Goal: Task Accomplishment & Management: Use online tool/utility

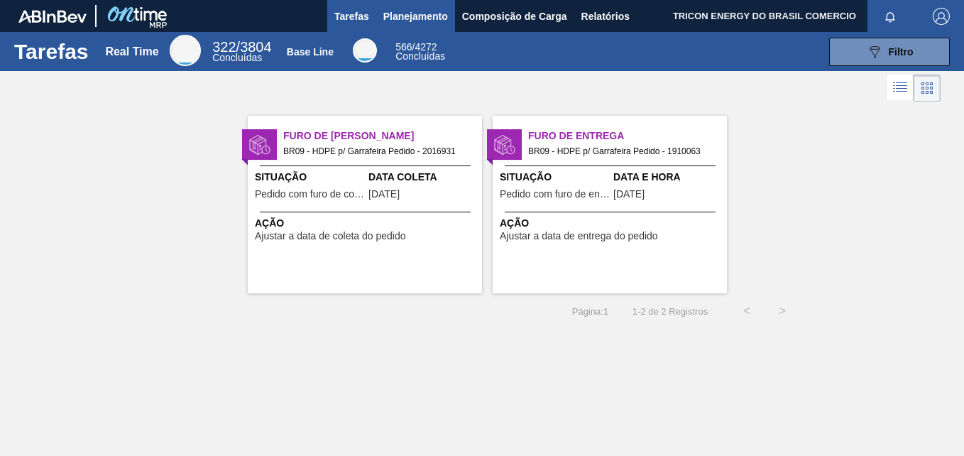
click at [389, 12] on span "Planejamento" at bounding box center [415, 16] width 65 height 17
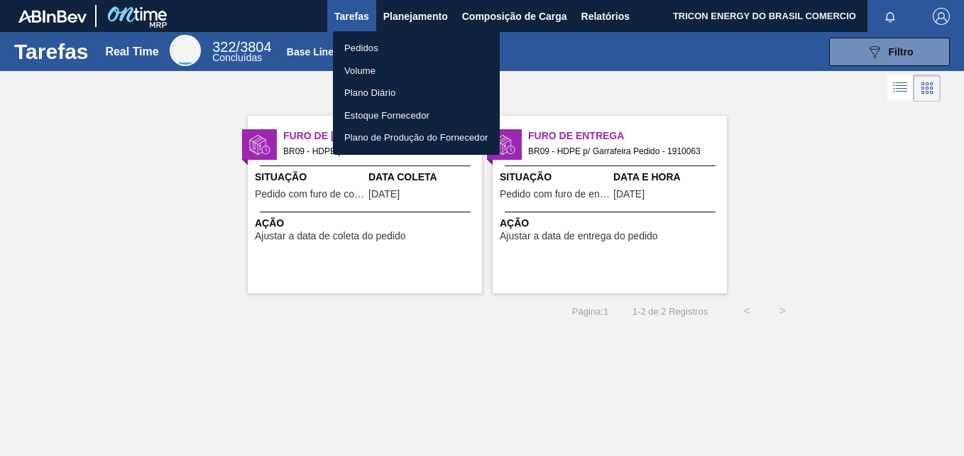
click at [396, 44] on li "Pedidos" at bounding box center [416, 48] width 167 height 23
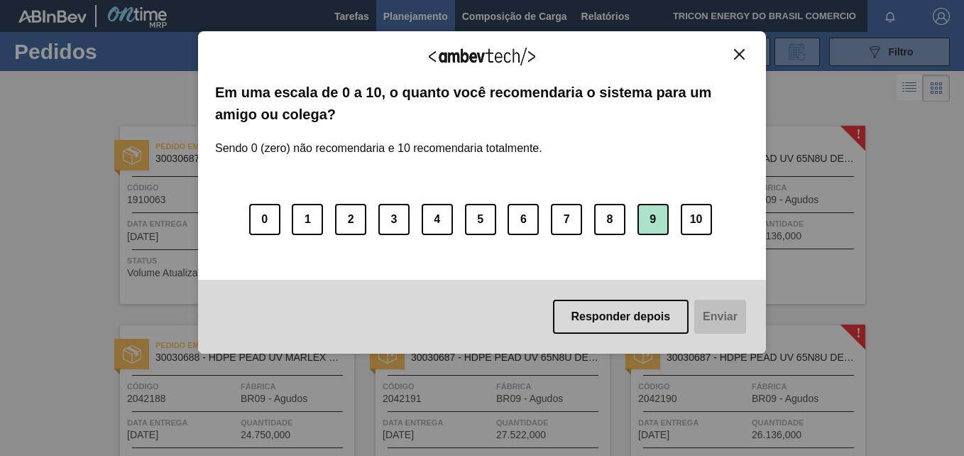
click at [648, 222] on button "9" at bounding box center [652, 219] width 31 height 31
click at [729, 315] on button "Enviar" at bounding box center [718, 316] width 55 height 34
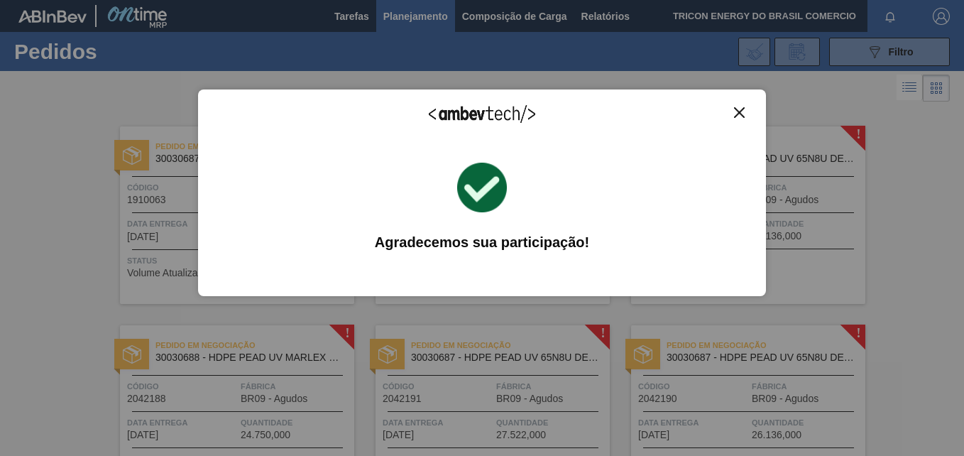
click at [739, 111] on img "Close" at bounding box center [739, 112] width 11 height 11
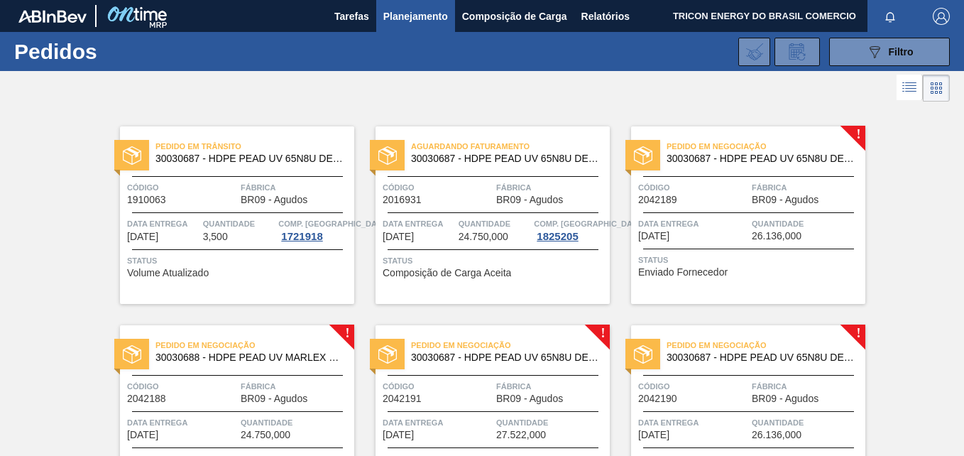
click at [741, 218] on span "Data entrega" at bounding box center [693, 223] width 110 height 14
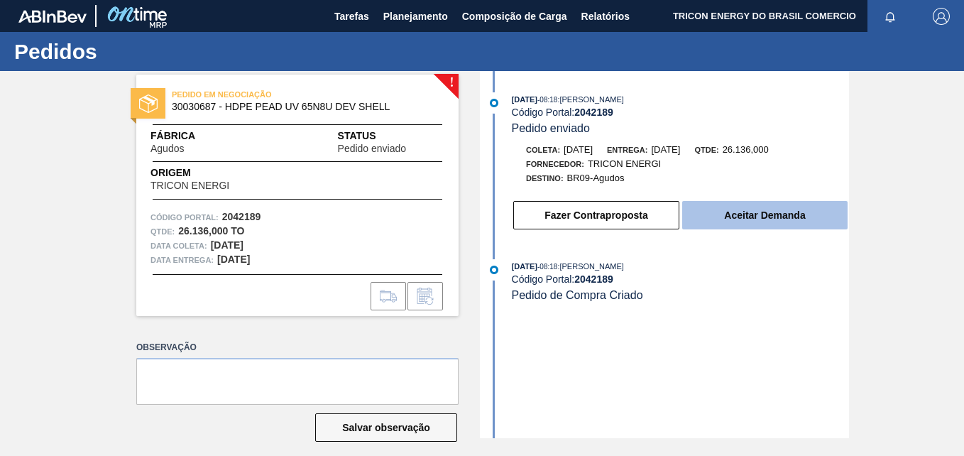
click at [794, 209] on button "Aceitar Demanda" at bounding box center [764, 215] width 165 height 28
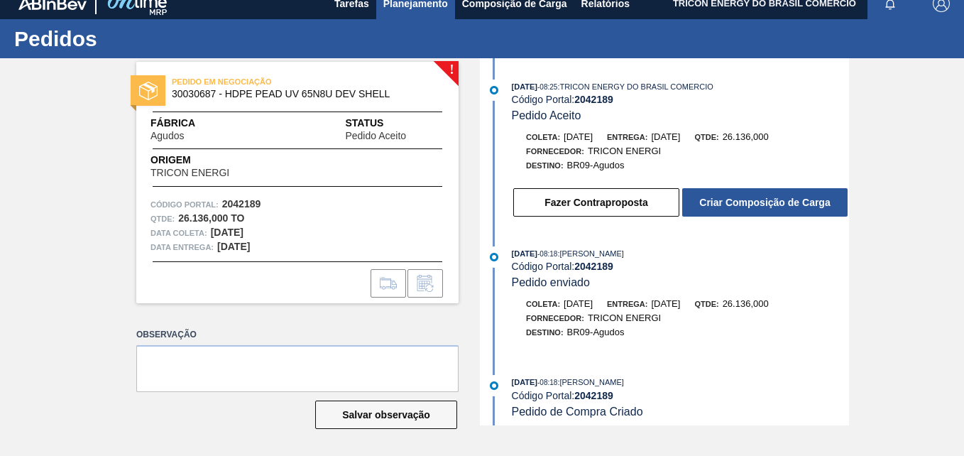
click at [429, 2] on span "Planejamento" at bounding box center [415, 3] width 65 height 17
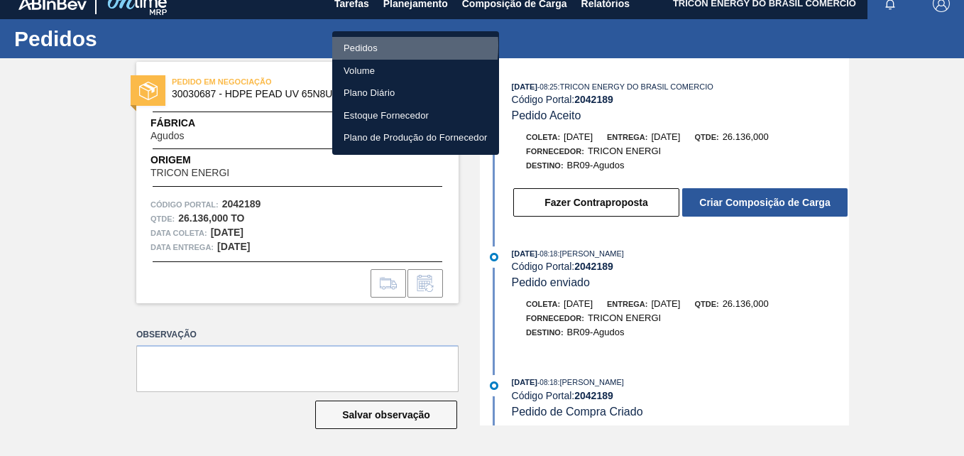
click at [368, 45] on li "Pedidos" at bounding box center [415, 48] width 167 height 23
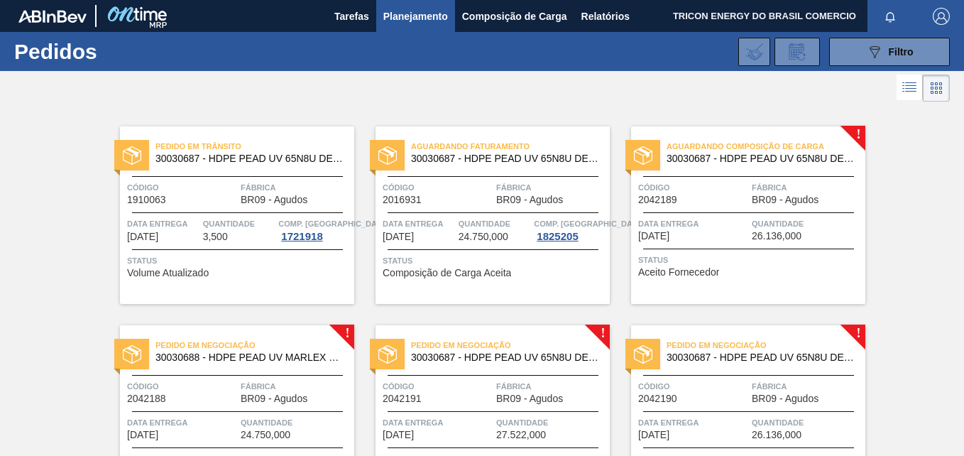
click at [683, 250] on div "Aguardando Composição de Carga 30030687 - HDPE PEAD UV 65N8U DEV SHELL Código 2…" at bounding box center [748, 214] width 234 height 177
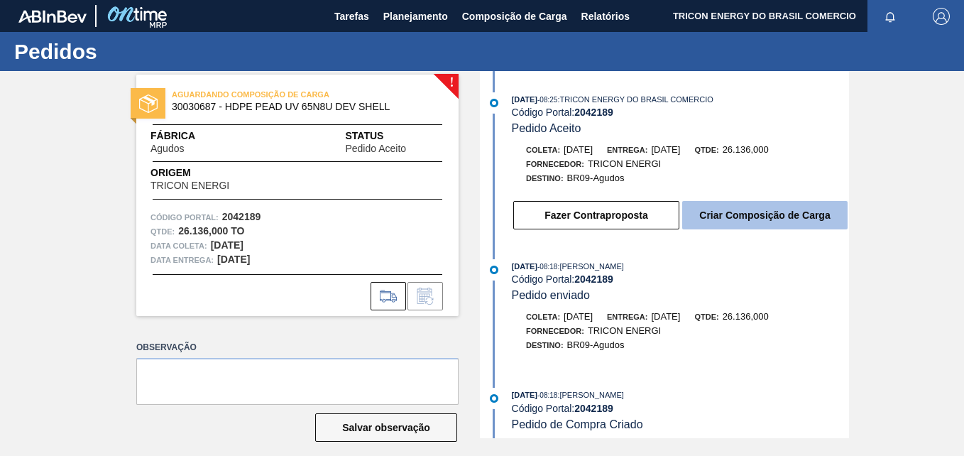
click at [734, 221] on button "Criar Composição de Carga" at bounding box center [764, 215] width 165 height 28
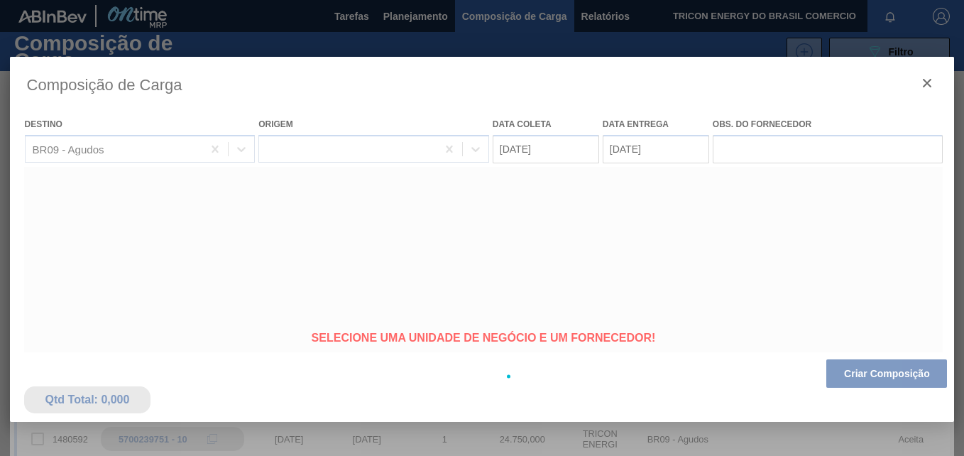
type coleta "[DATE]"
type entrega "[DATE]"
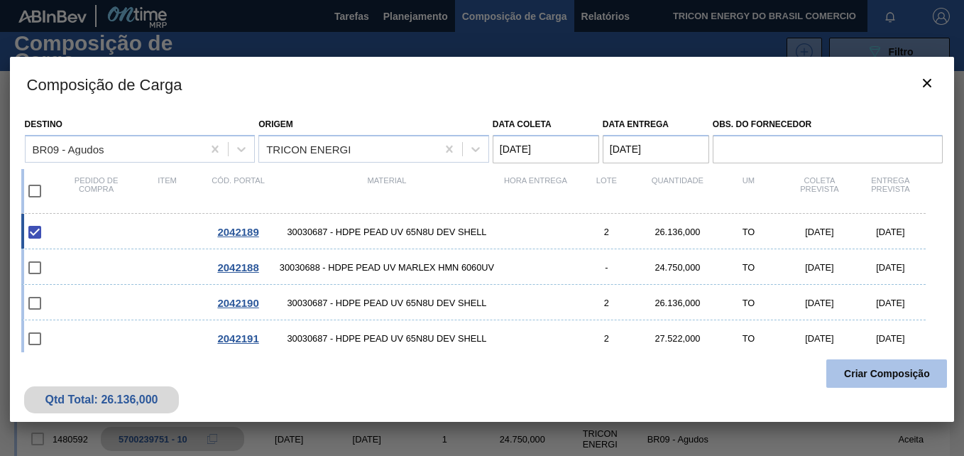
click at [873, 375] on button "Criar Composição" at bounding box center [886, 373] width 121 height 28
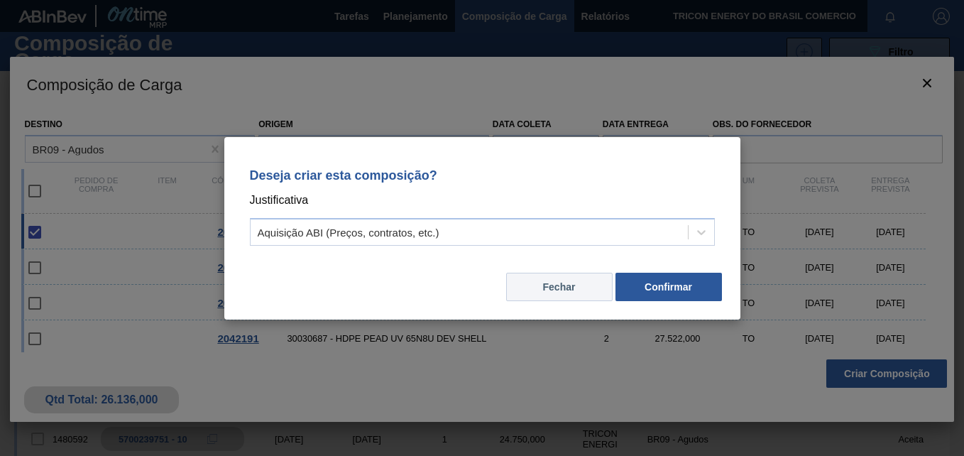
click at [590, 284] on button "Fechar" at bounding box center [559, 286] width 106 height 28
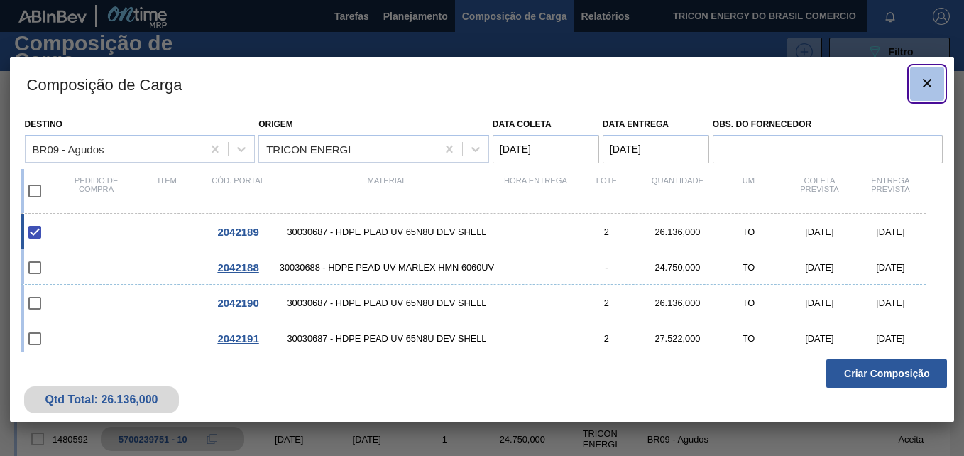
click at [920, 84] on icon "botão de ícone" at bounding box center [926, 82] width 17 height 17
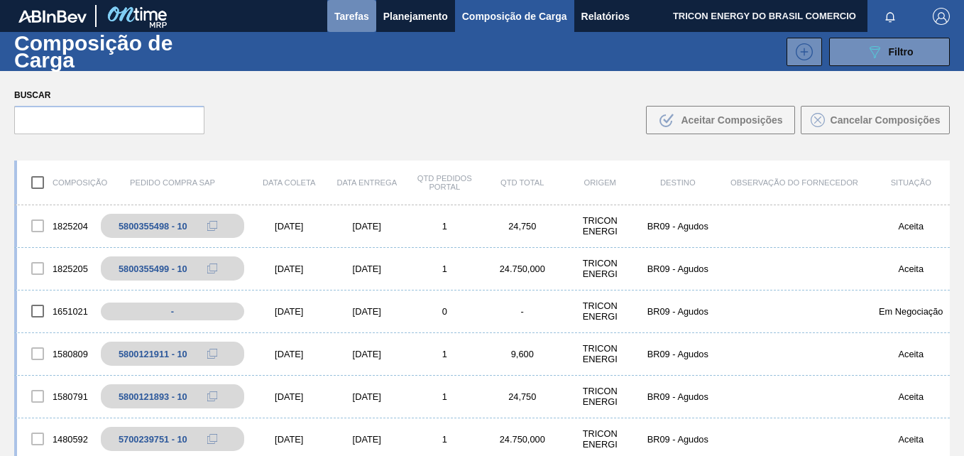
click at [345, 10] on span "Tarefas" at bounding box center [351, 16] width 35 height 17
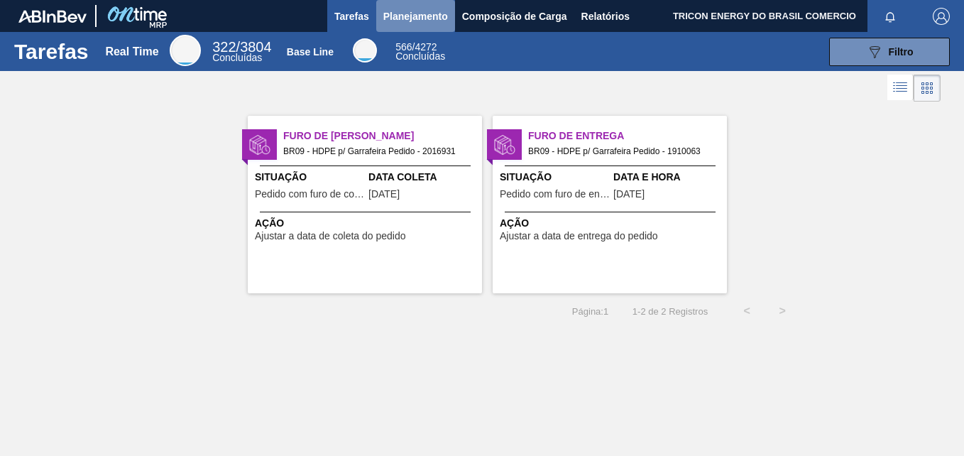
click at [380, 13] on button "Planejamento" at bounding box center [415, 16] width 79 height 32
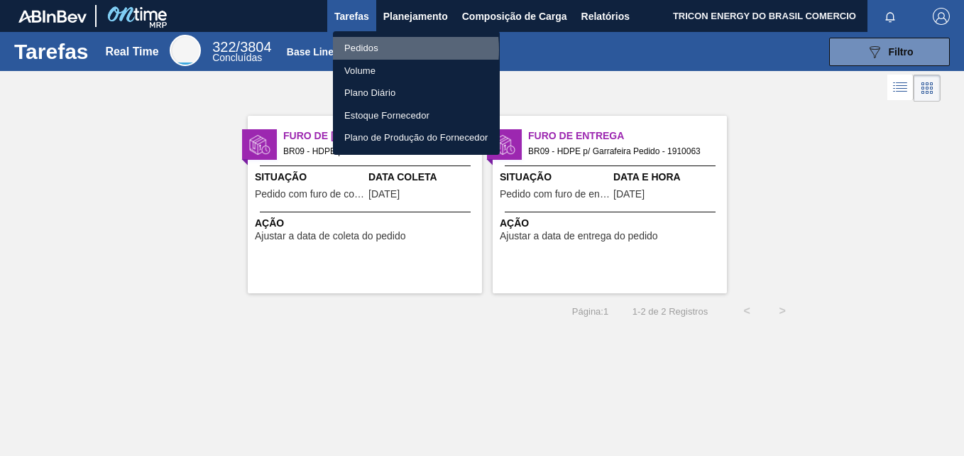
click at [375, 49] on li "Pedidos" at bounding box center [416, 48] width 167 height 23
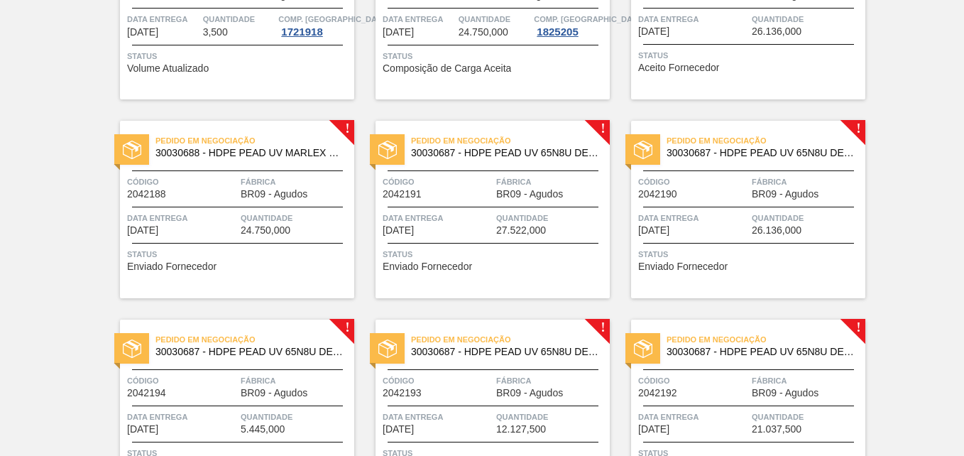
scroll to position [213, 0]
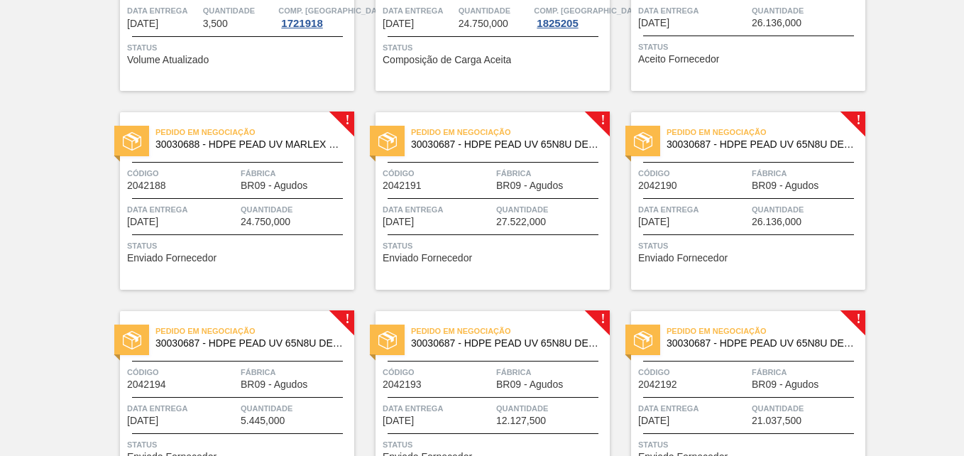
click at [219, 169] on span "Código" at bounding box center [182, 173] width 110 height 14
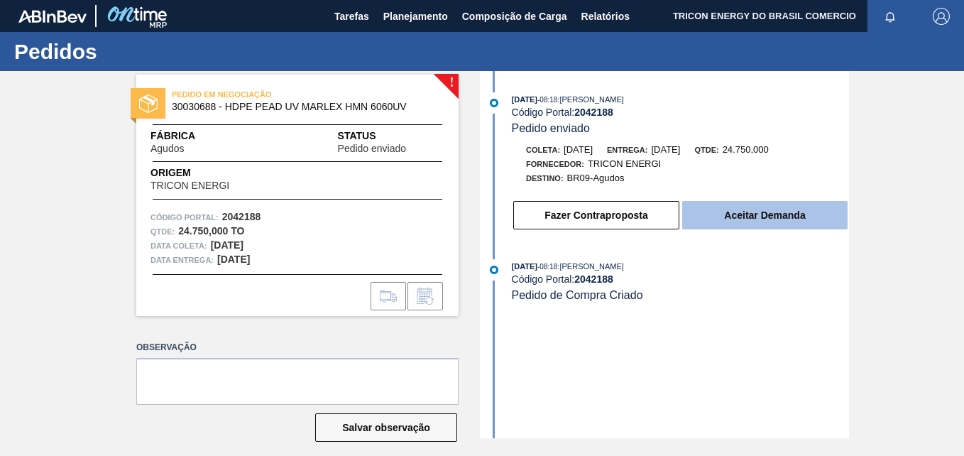
click at [740, 219] on button "Aceitar Demanda" at bounding box center [764, 215] width 165 height 28
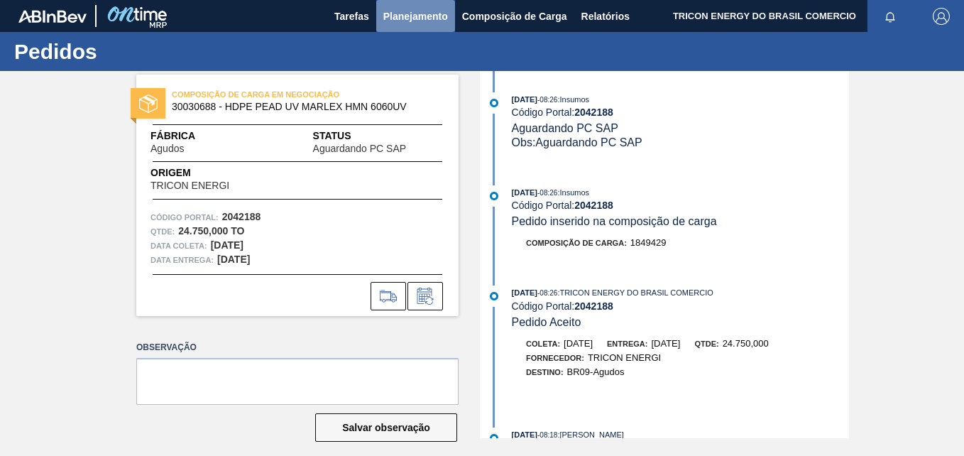
click at [400, 27] on button "Planejamento" at bounding box center [415, 16] width 79 height 32
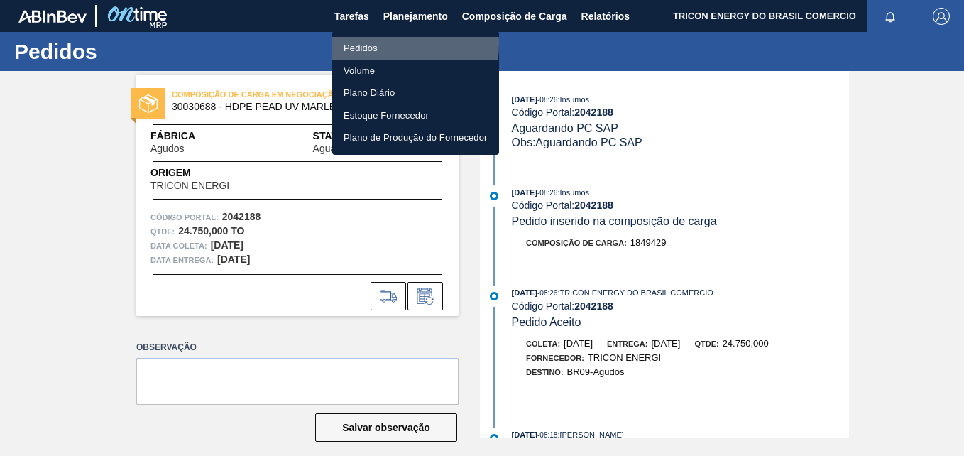
click at [365, 43] on li "Pedidos" at bounding box center [415, 48] width 167 height 23
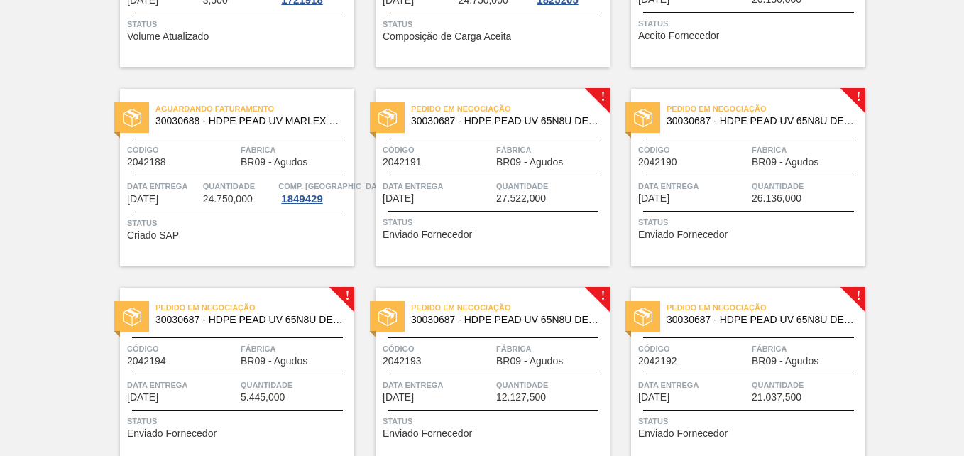
scroll to position [284, 0]
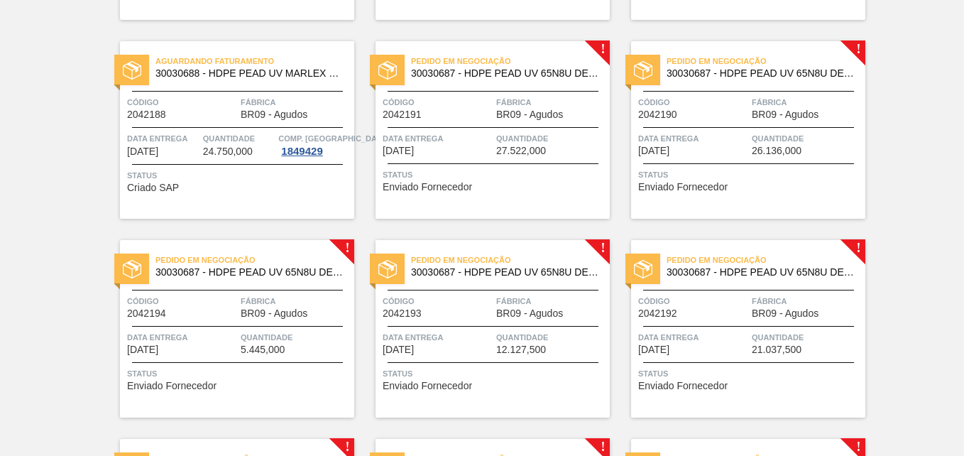
click at [438, 107] on span "Código" at bounding box center [437, 102] width 110 height 14
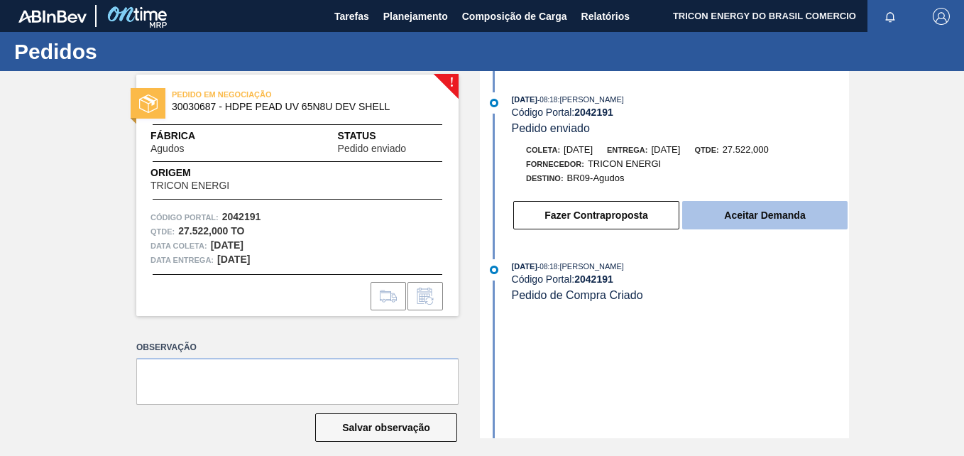
click at [743, 214] on button "Aceitar Demanda" at bounding box center [764, 215] width 165 height 28
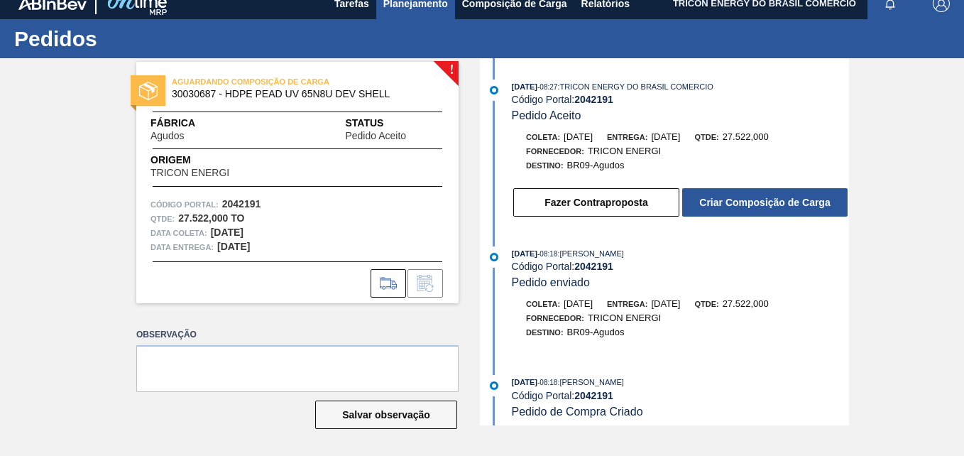
click at [413, 7] on span "Planejamento" at bounding box center [415, 3] width 65 height 17
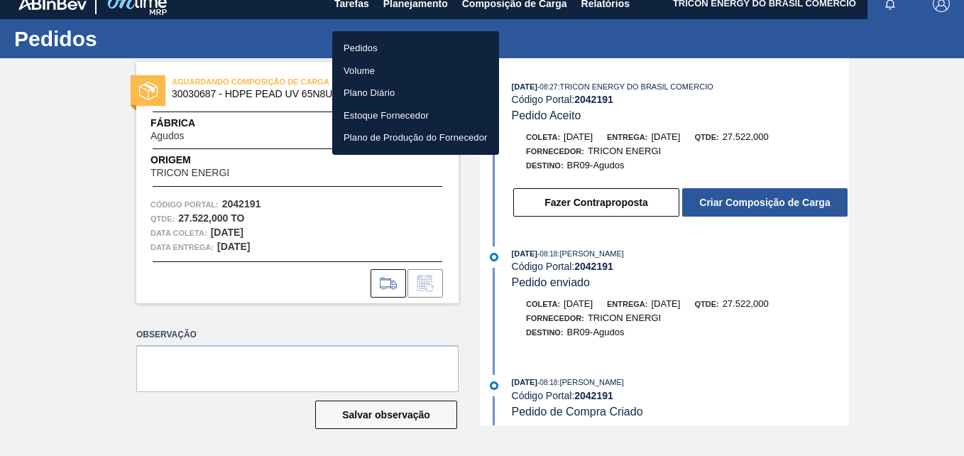
click at [369, 45] on li "Pedidos" at bounding box center [415, 48] width 167 height 23
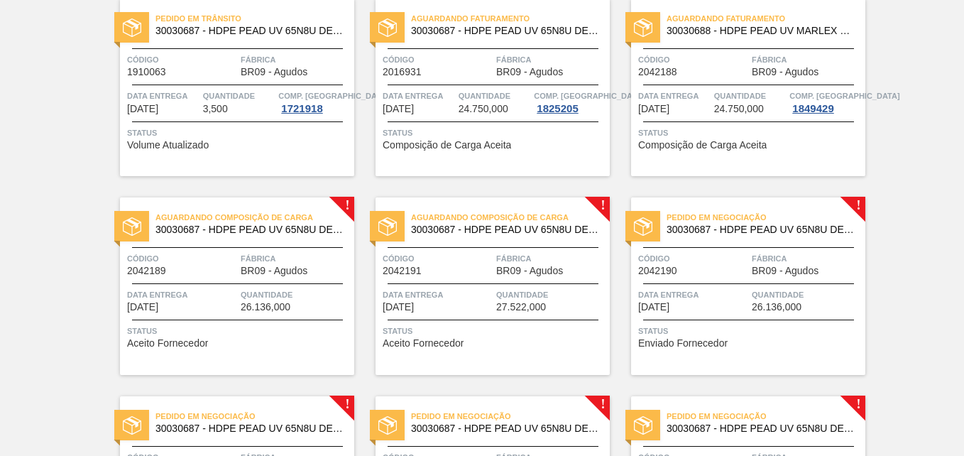
scroll to position [213, 0]
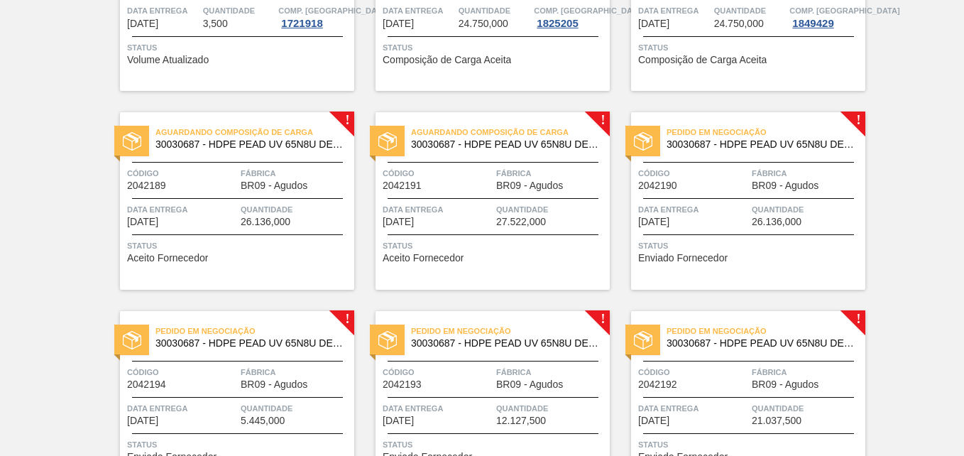
click at [743, 255] on div "Status Enviado Fornecedor" at bounding box center [749, 249] width 223 height 23
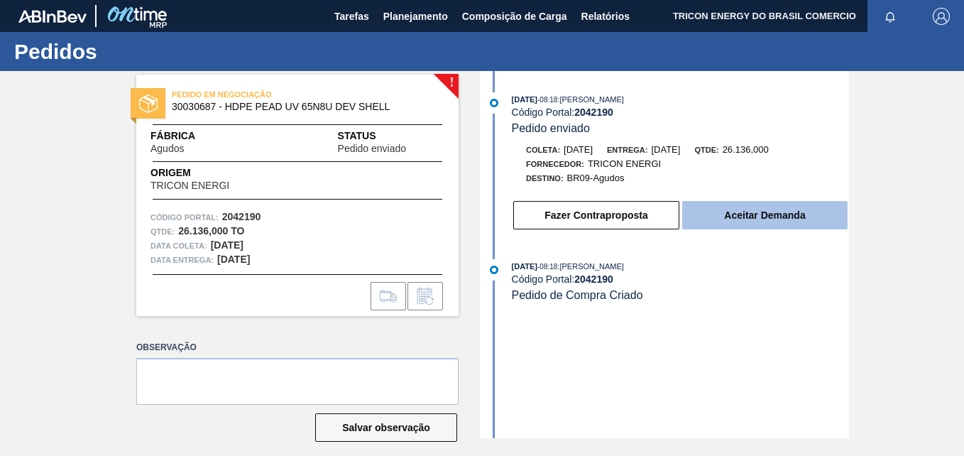
click at [724, 219] on button "Aceitar Demanda" at bounding box center [764, 215] width 165 height 28
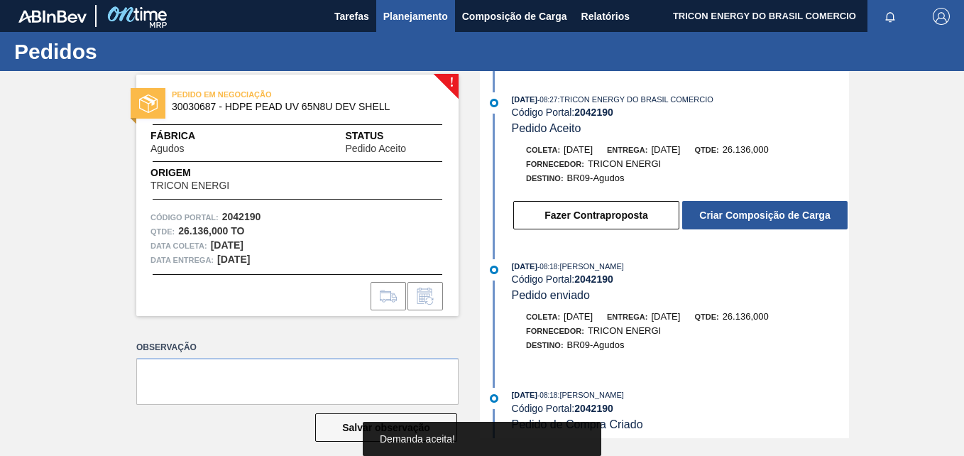
click at [405, 13] on span "Planejamento" at bounding box center [415, 16] width 65 height 17
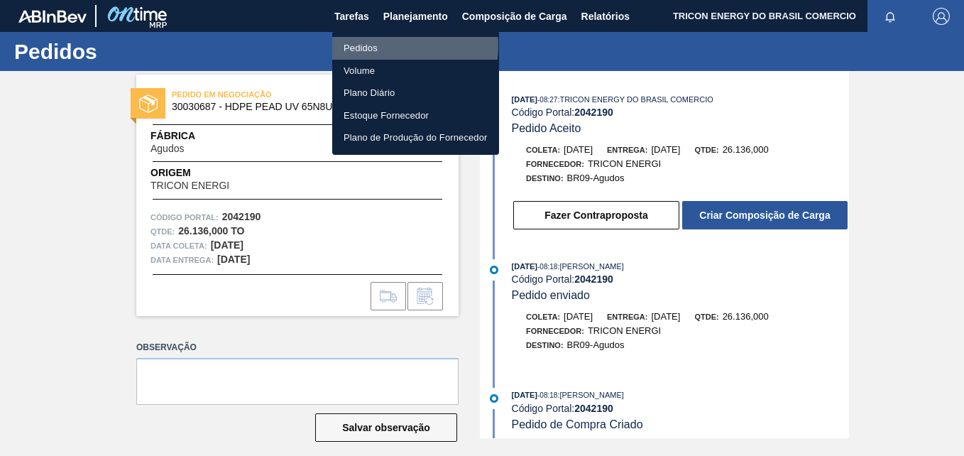
click at [377, 45] on li "Pedidos" at bounding box center [415, 48] width 167 height 23
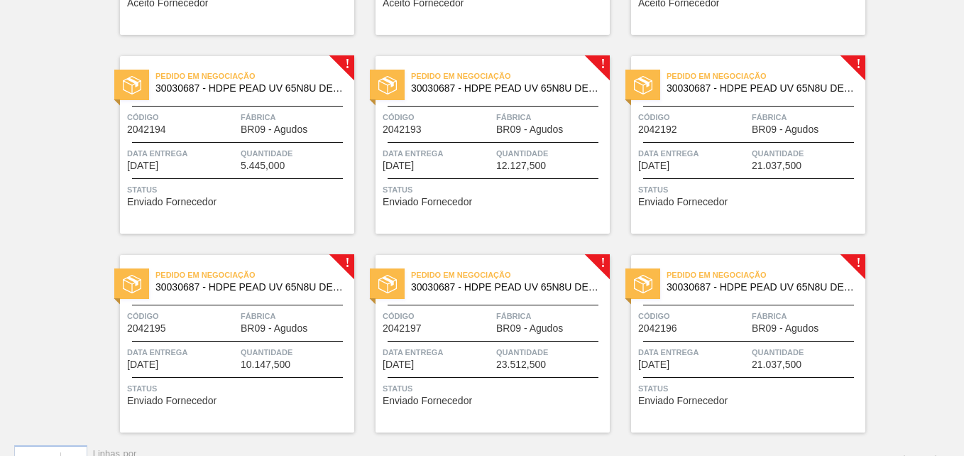
scroll to position [497, 0]
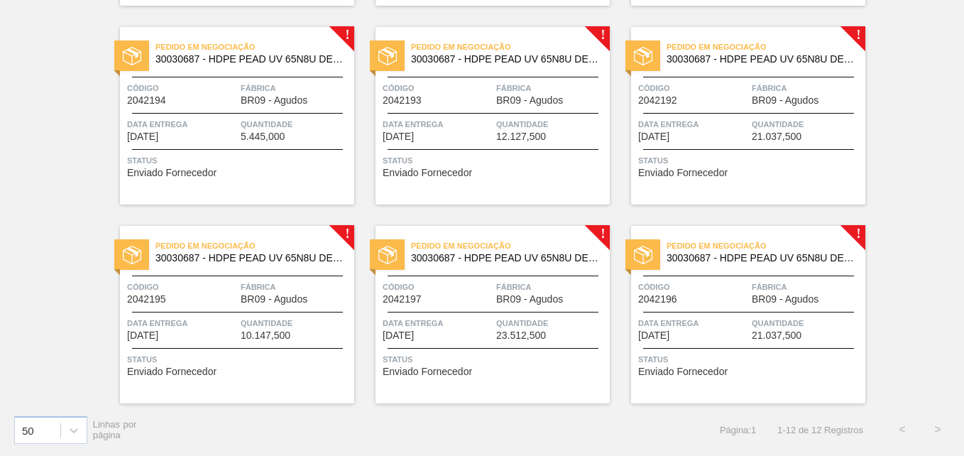
click at [263, 120] on span "Quantidade" at bounding box center [296, 124] width 110 height 14
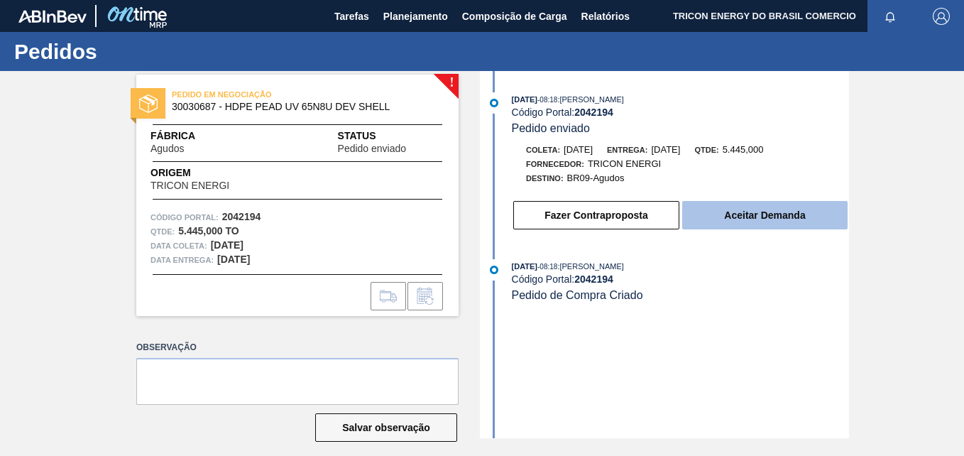
click at [739, 217] on button "Aceitar Demanda" at bounding box center [764, 215] width 165 height 28
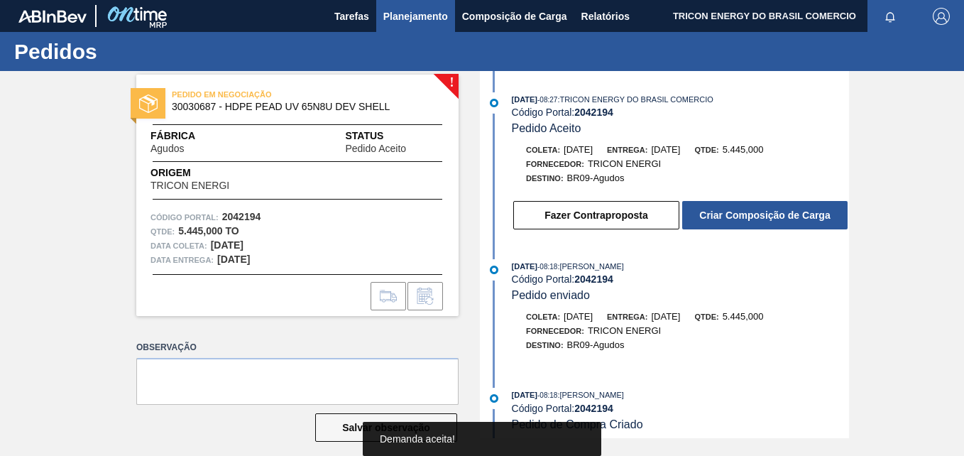
click at [397, 16] on span "Planejamento" at bounding box center [415, 16] width 65 height 17
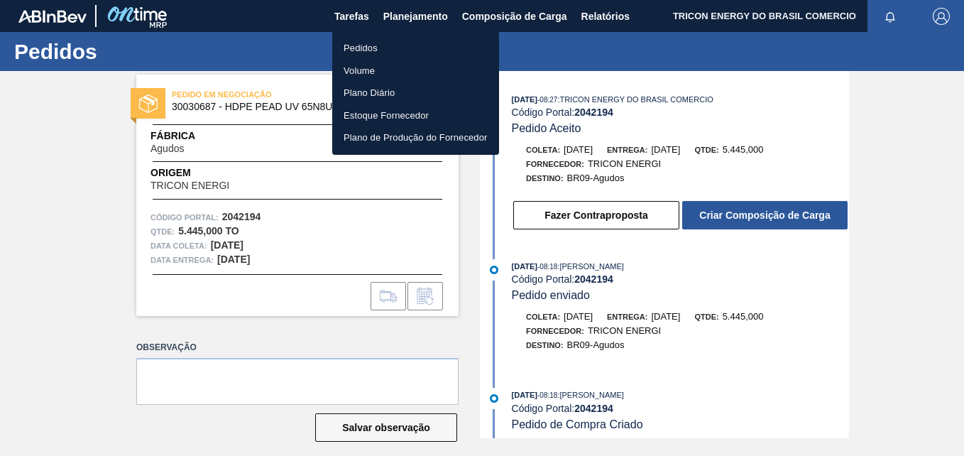
click at [372, 43] on li "Pedidos" at bounding box center [415, 48] width 167 height 23
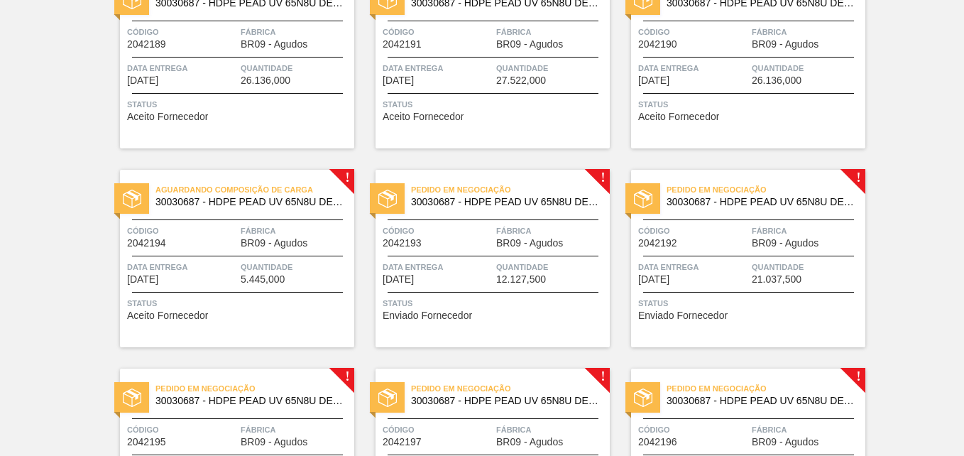
scroll to position [355, 0]
click at [517, 272] on span "Quantidade" at bounding box center [551, 266] width 110 height 14
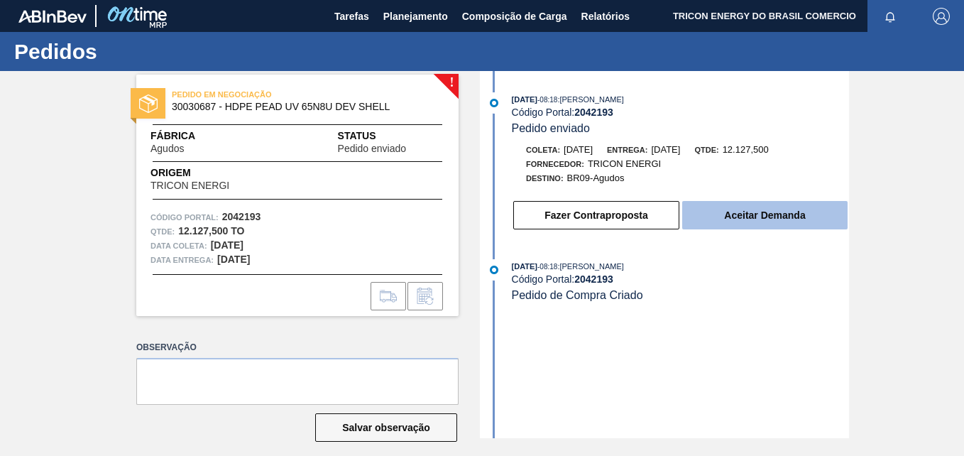
click at [708, 215] on button "Aceitar Demanda" at bounding box center [764, 215] width 165 height 28
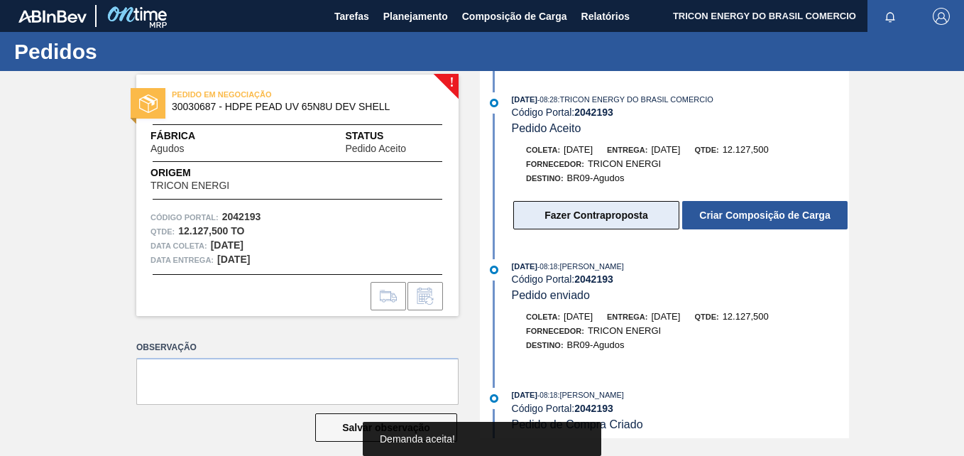
scroll to position [8, 0]
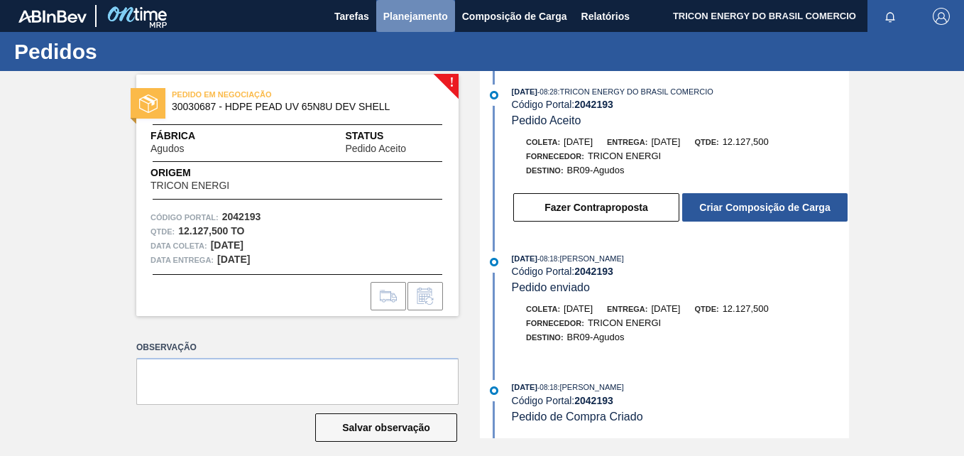
click at [432, 15] on span "Planejamento" at bounding box center [415, 16] width 65 height 17
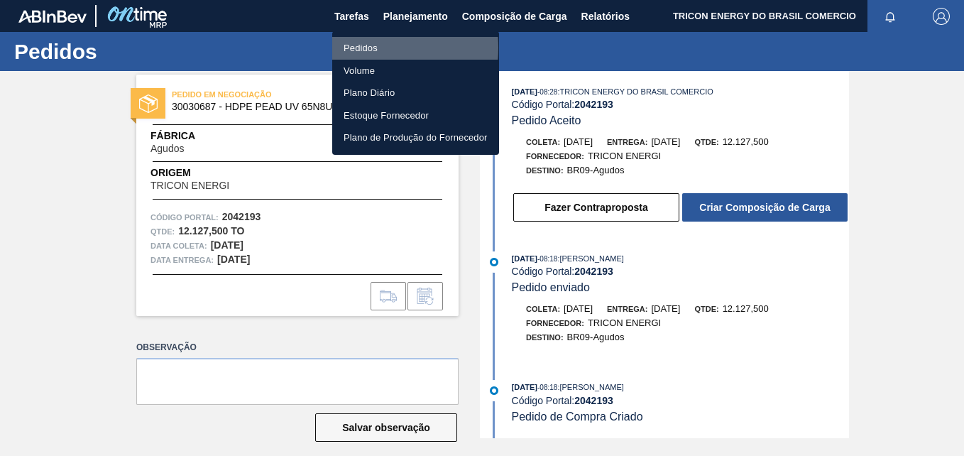
click at [358, 48] on li "Pedidos" at bounding box center [415, 48] width 167 height 23
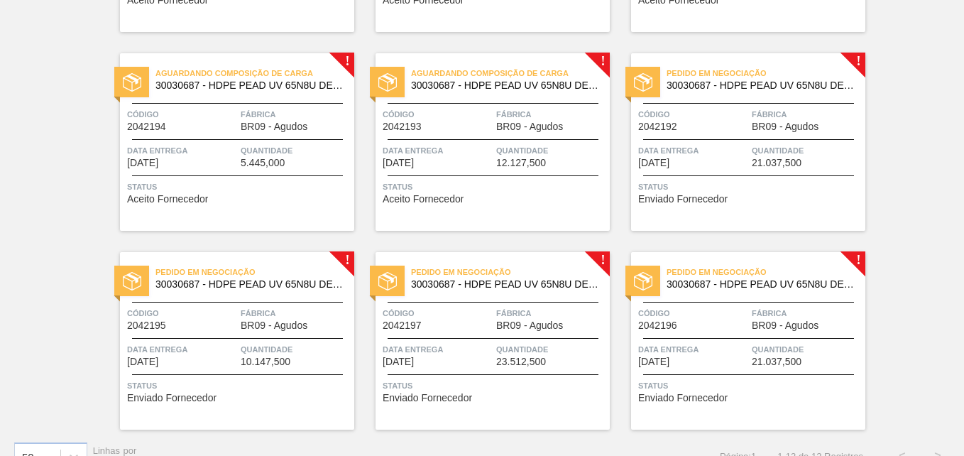
scroll to position [497, 0]
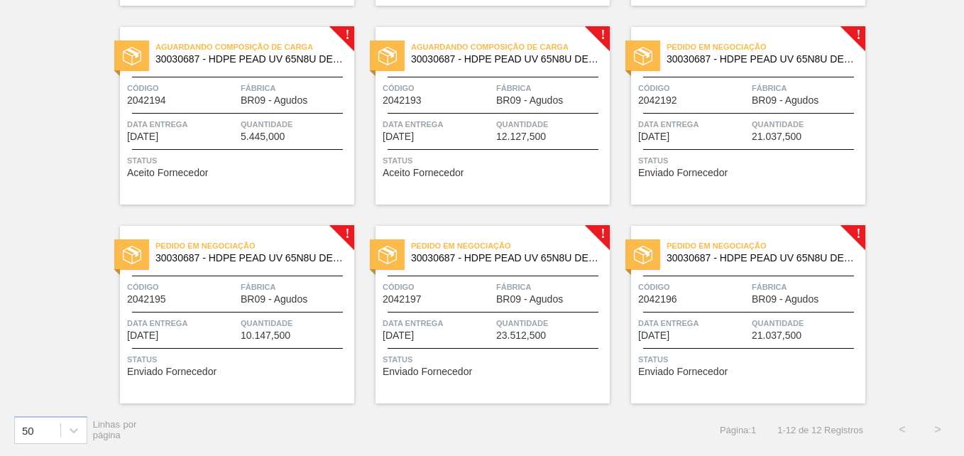
click at [704, 173] on span "Enviado Fornecedor" at bounding box center [682, 172] width 89 height 11
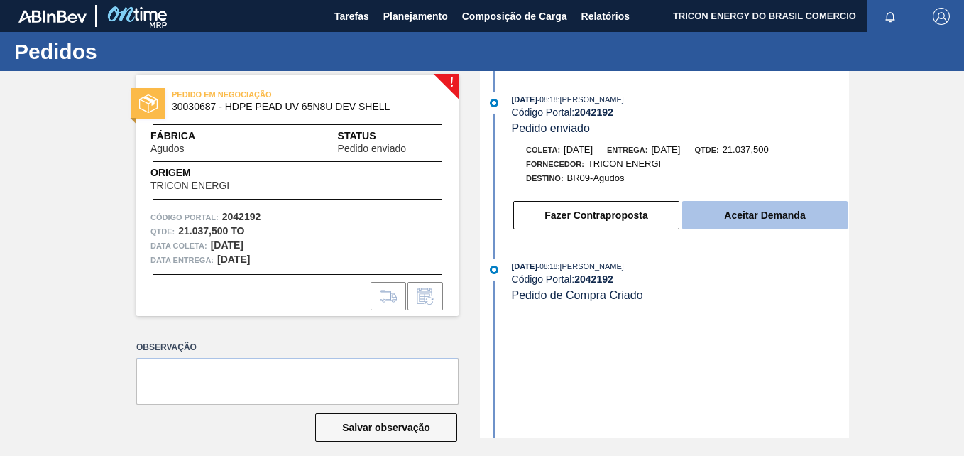
click at [759, 221] on button "Aceitar Demanda" at bounding box center [764, 215] width 165 height 28
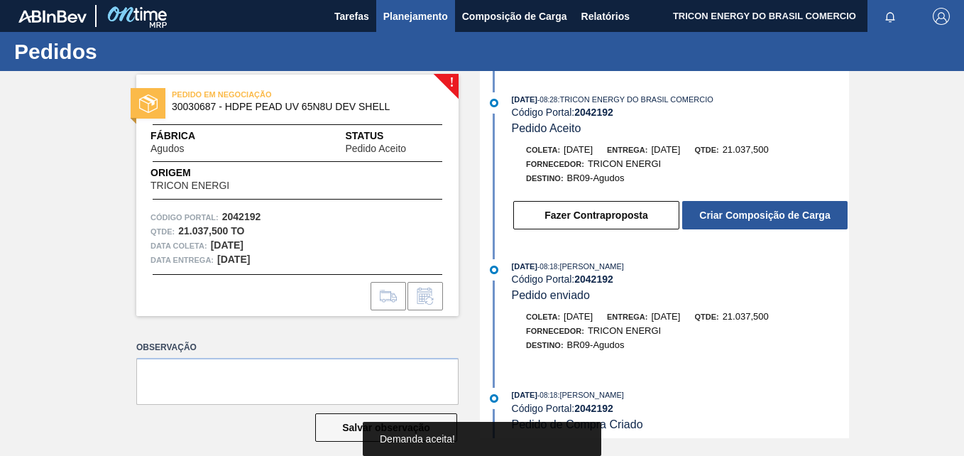
click at [420, 16] on span "Planejamento" at bounding box center [415, 16] width 65 height 17
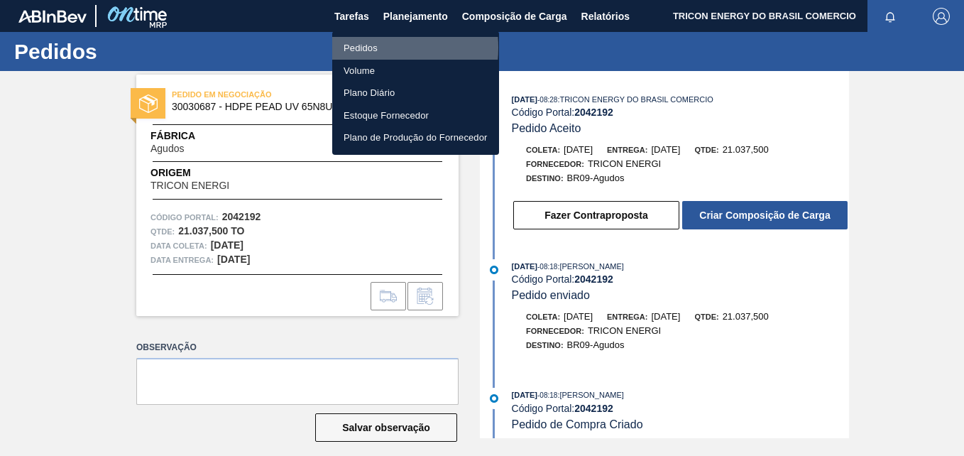
click at [365, 48] on li "Pedidos" at bounding box center [415, 48] width 167 height 23
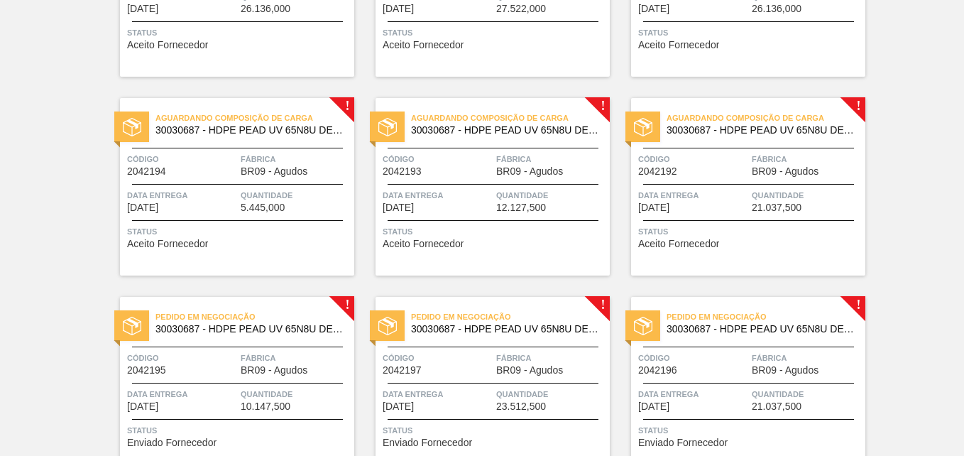
scroll to position [497, 0]
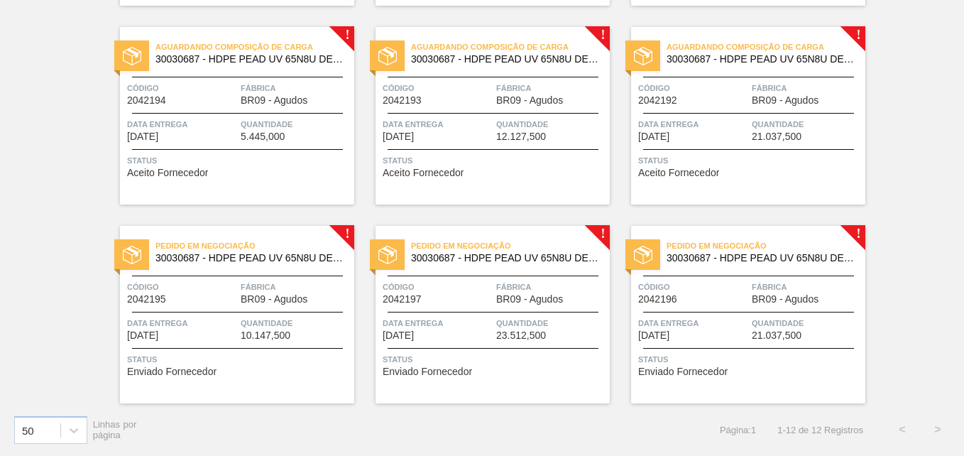
click at [223, 328] on span "Data entrega" at bounding box center [182, 323] width 110 height 14
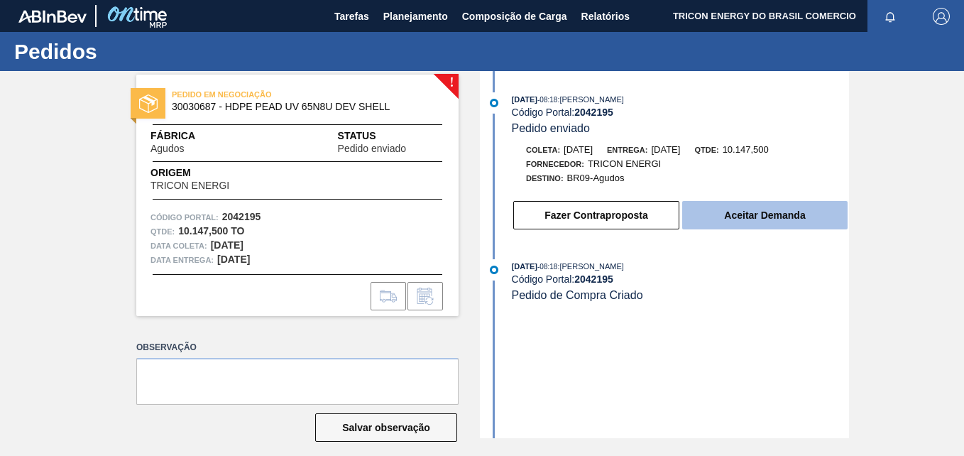
click at [777, 226] on button "Aceitar Demanda" at bounding box center [764, 215] width 165 height 28
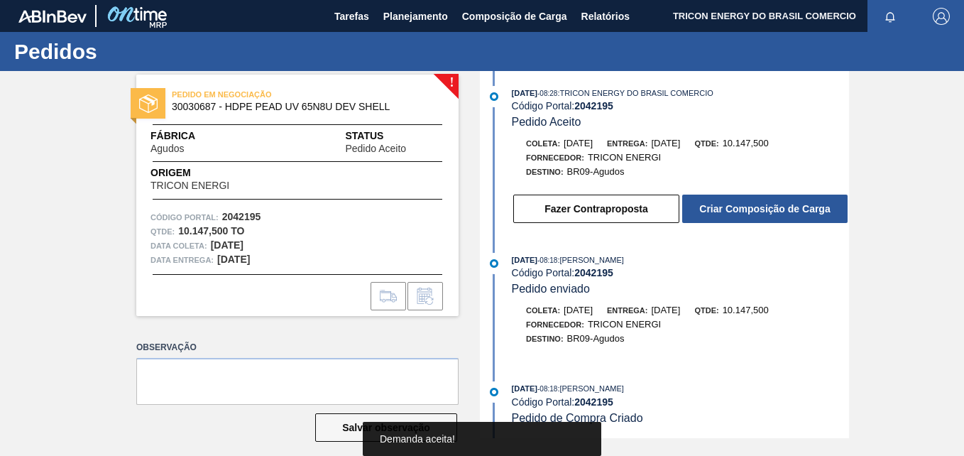
scroll to position [8, 0]
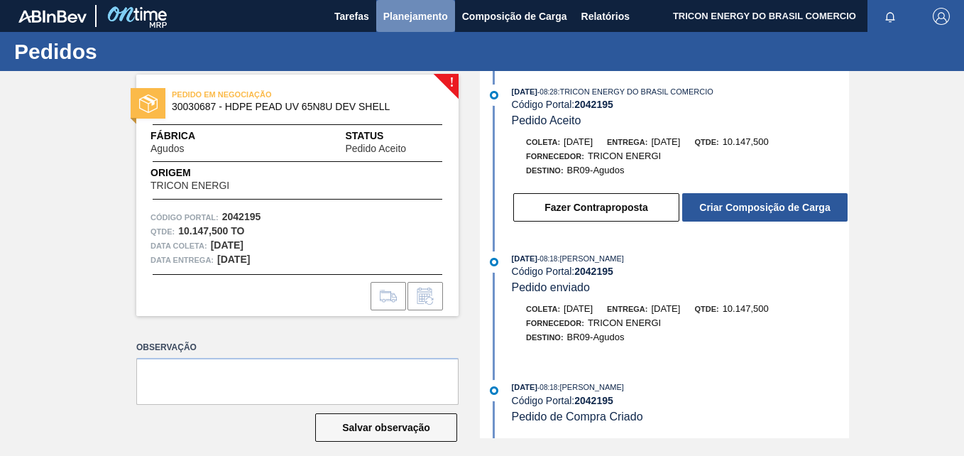
click at [407, 16] on span "Planejamento" at bounding box center [415, 16] width 65 height 17
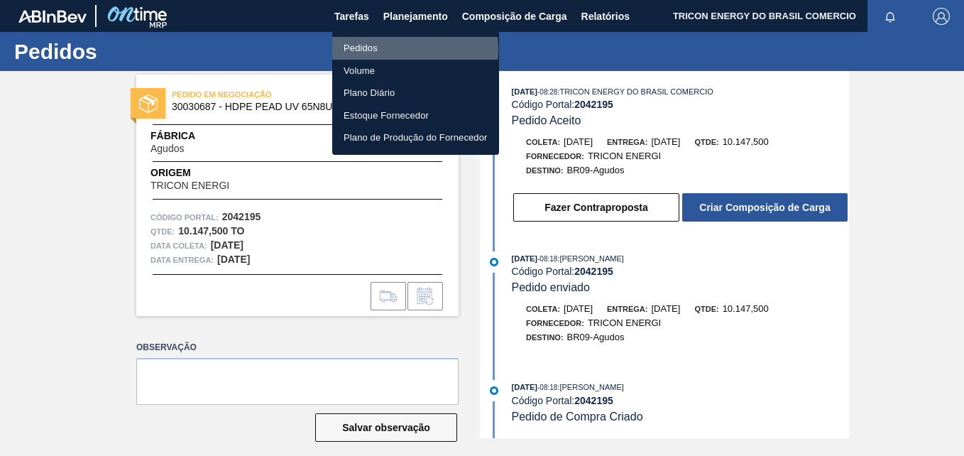
click at [368, 50] on li "Pedidos" at bounding box center [415, 48] width 167 height 23
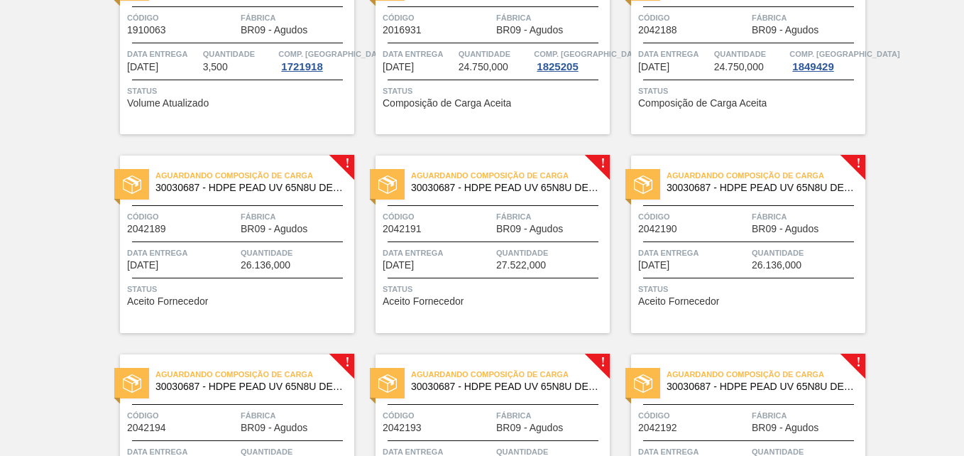
scroll to position [497, 0]
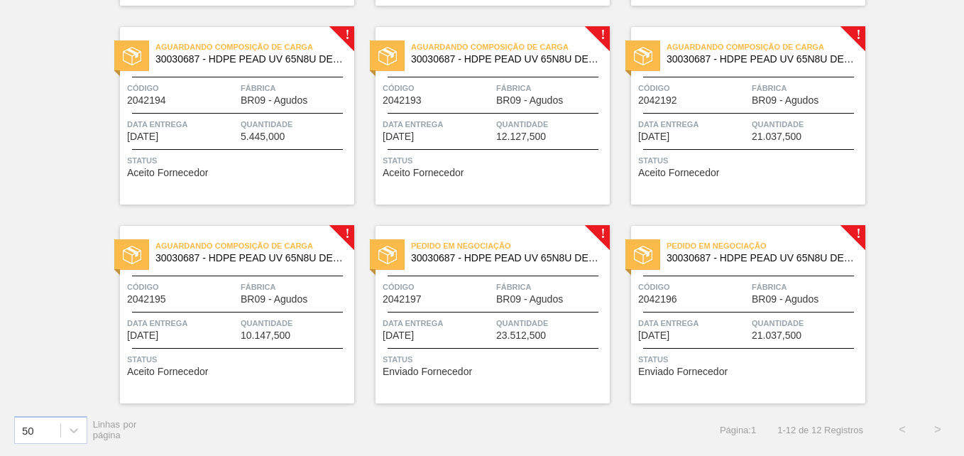
click at [477, 316] on span "Data entrega" at bounding box center [437, 323] width 110 height 14
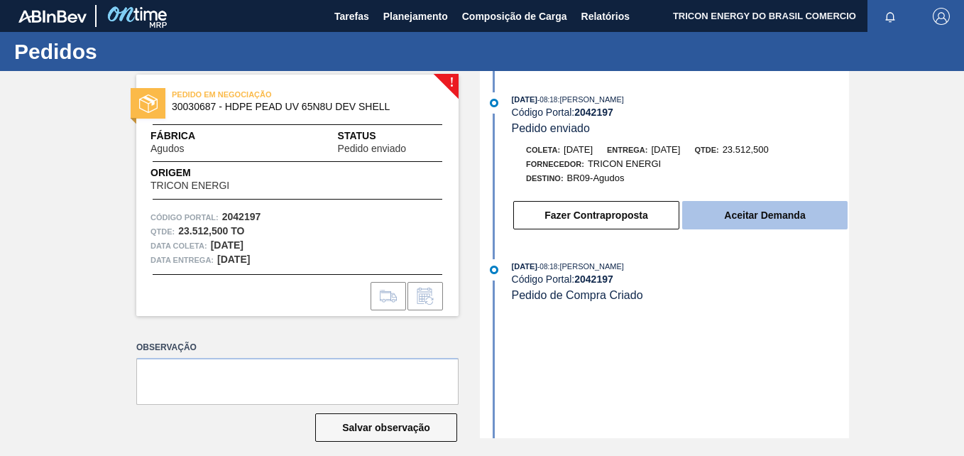
click at [756, 212] on button "Aceitar Demanda" at bounding box center [764, 215] width 165 height 28
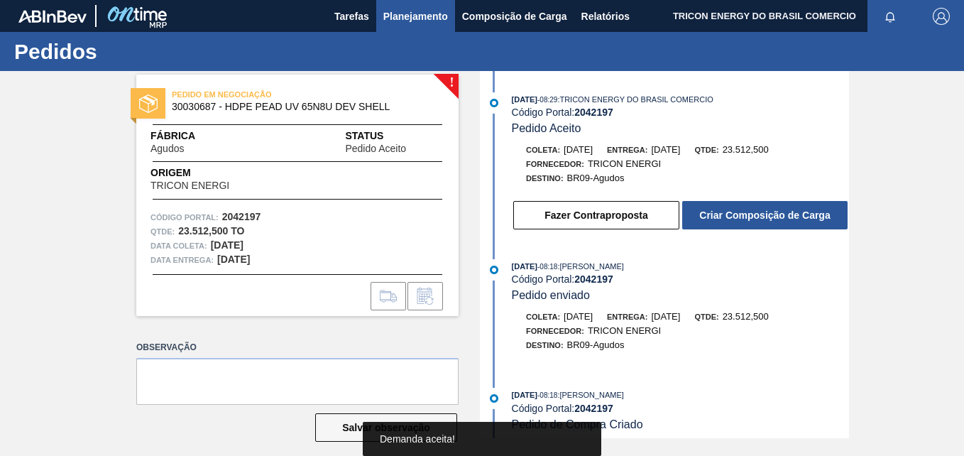
click at [403, 11] on span "Planejamento" at bounding box center [415, 16] width 65 height 17
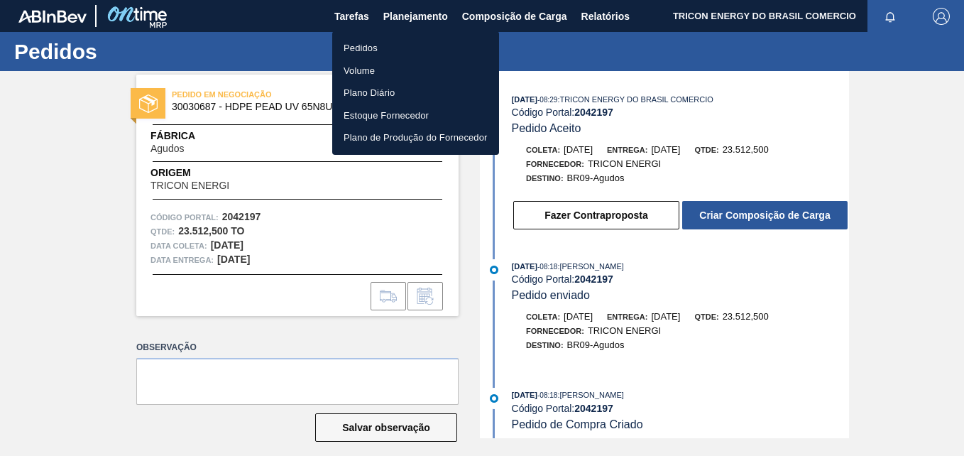
click at [371, 43] on li "Pedidos" at bounding box center [415, 48] width 167 height 23
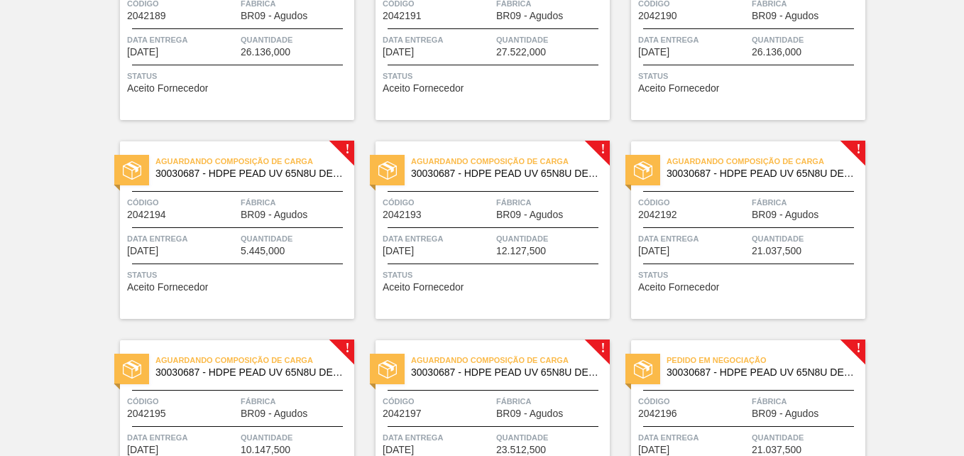
scroll to position [497, 0]
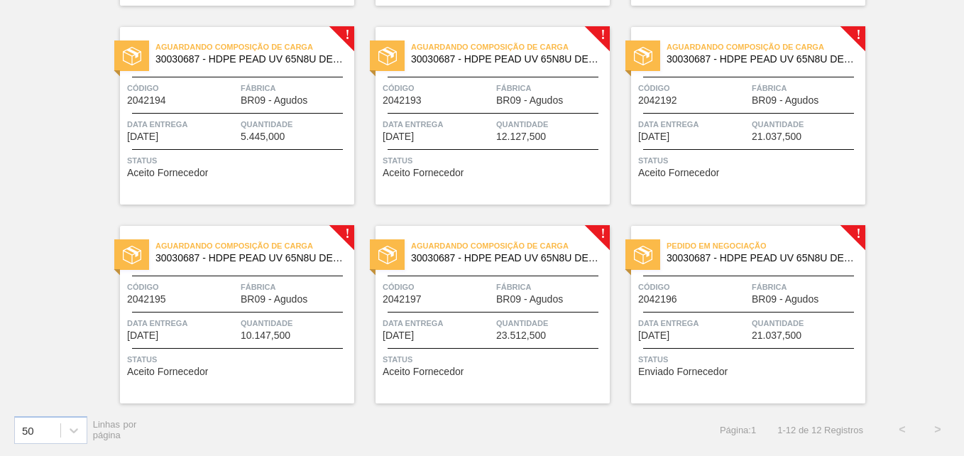
click at [716, 299] on div "Código 2042196" at bounding box center [693, 292] width 110 height 25
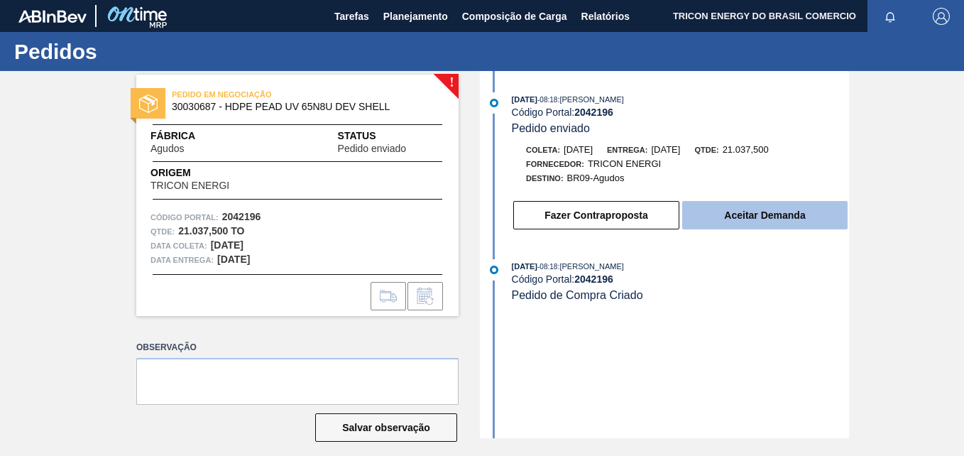
click at [746, 223] on button "Aceitar Demanda" at bounding box center [764, 215] width 165 height 28
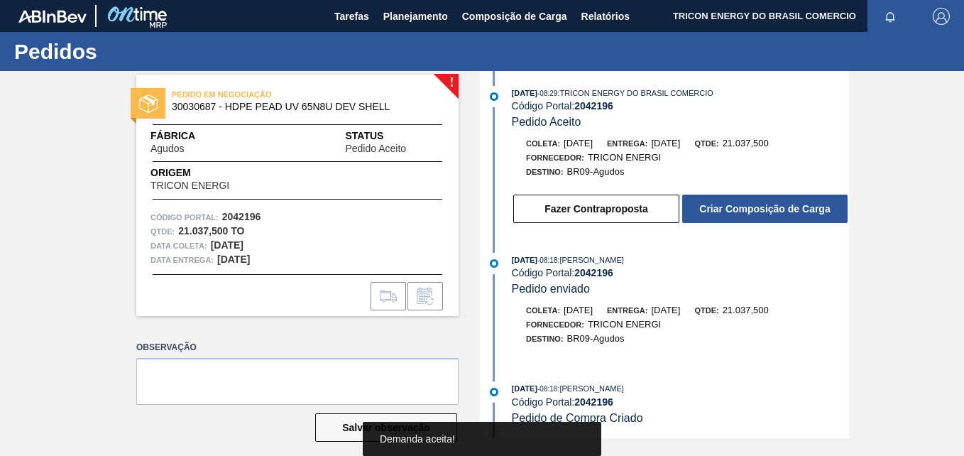
scroll to position [8, 0]
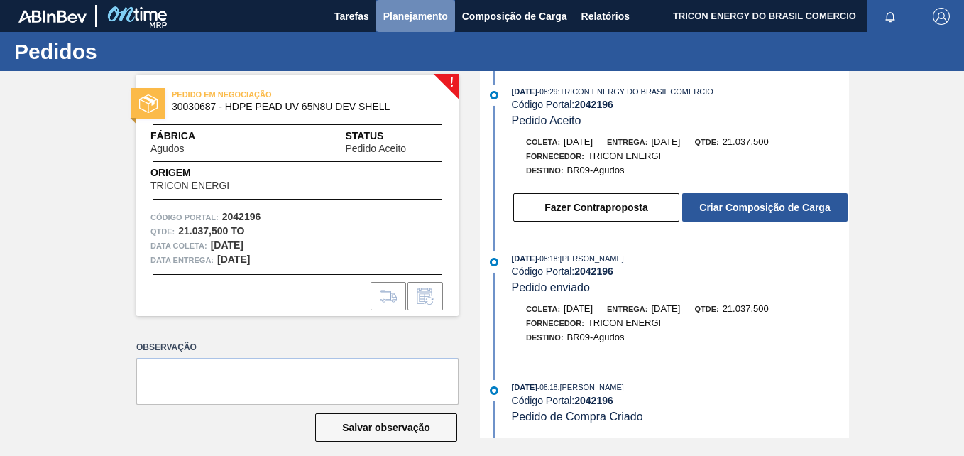
click at [419, 16] on span "Planejamento" at bounding box center [415, 16] width 65 height 17
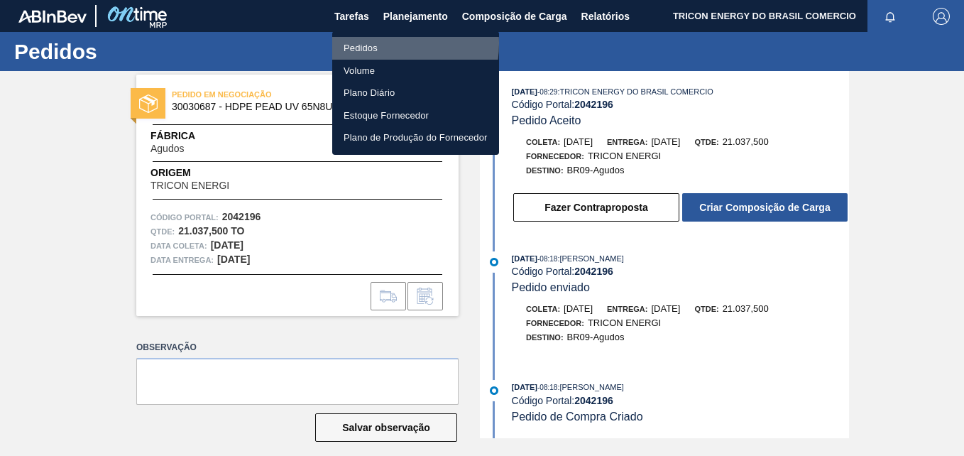
click at [375, 43] on li "Pedidos" at bounding box center [415, 48] width 167 height 23
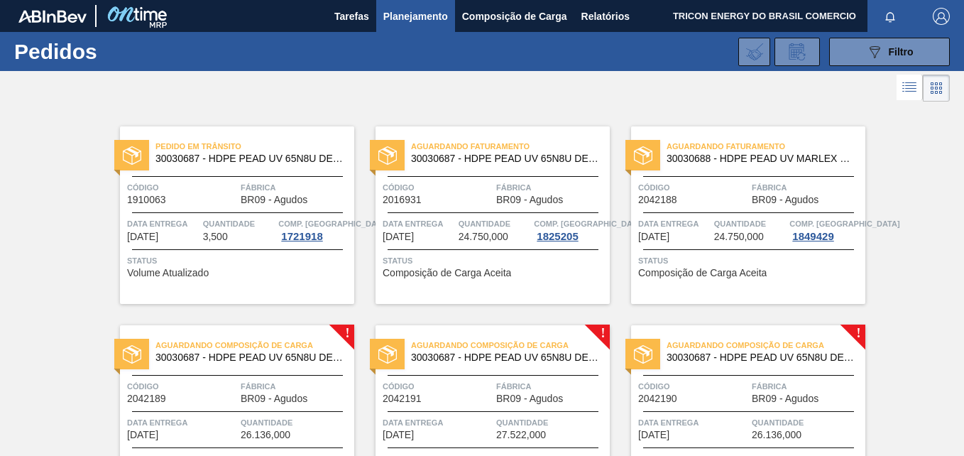
click at [247, 228] on span "Quantidade" at bounding box center [239, 223] width 72 height 14
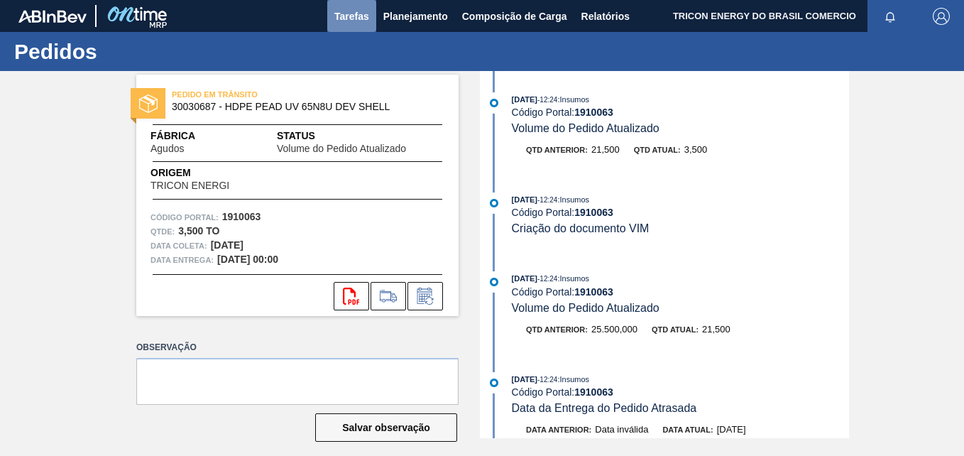
click at [355, 22] on span "Tarefas" at bounding box center [351, 16] width 35 height 17
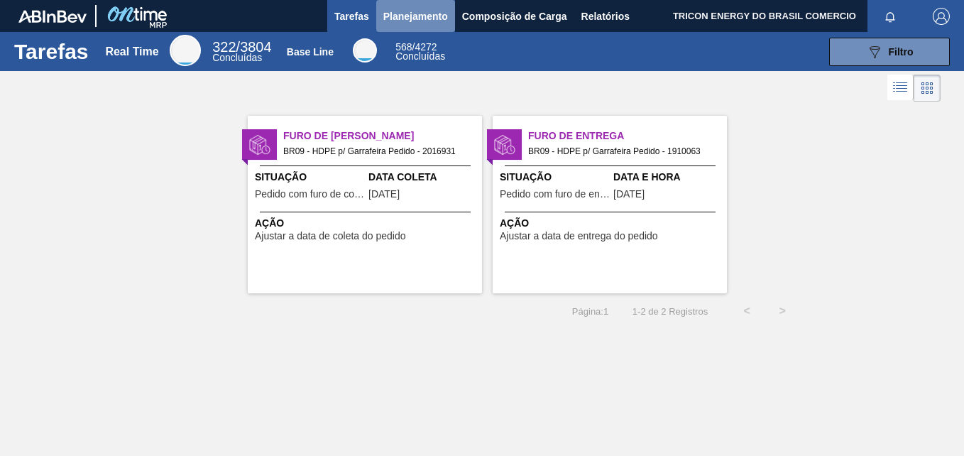
click at [421, 13] on span "Planejamento" at bounding box center [415, 16] width 65 height 17
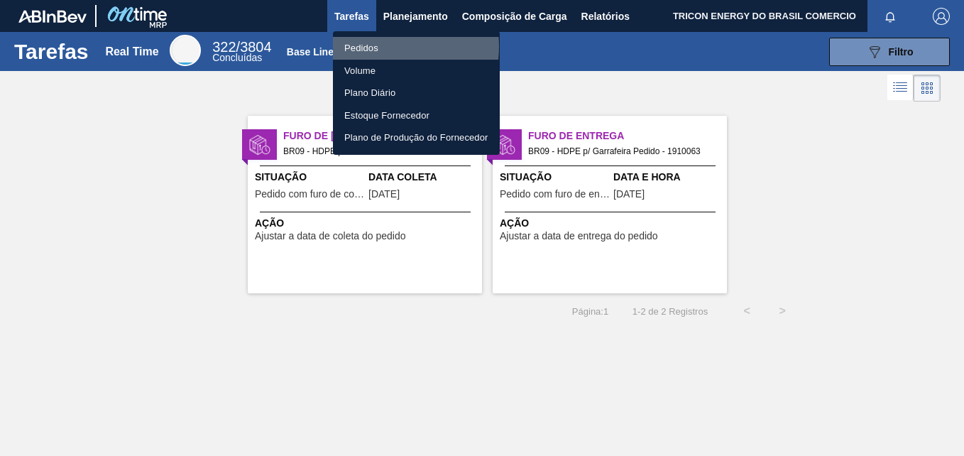
click at [372, 47] on li "Pedidos" at bounding box center [416, 48] width 167 height 23
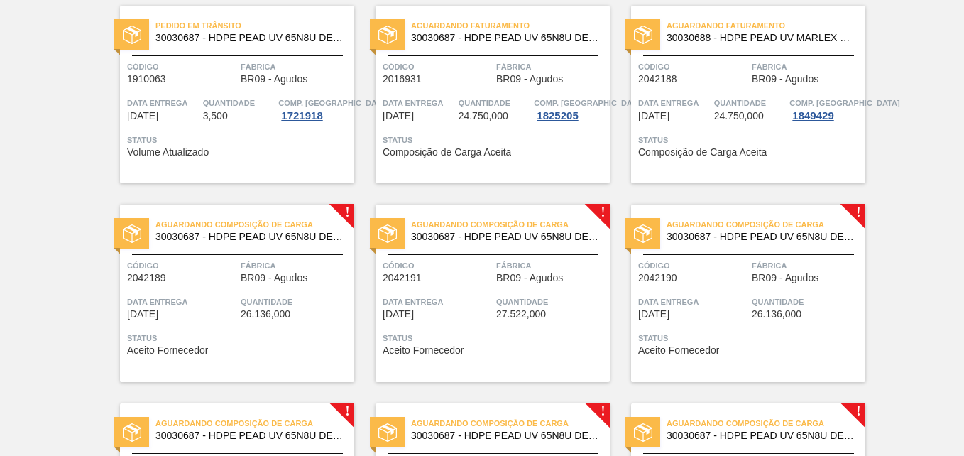
scroll to position [142, 0]
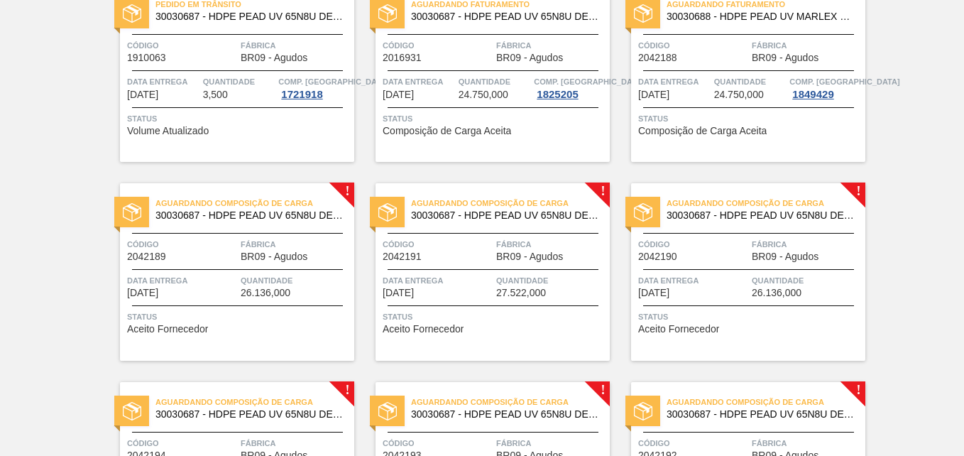
click at [295, 335] on div "Aguardando Composição de Carga 30030687 - HDPE PEAD UV 65N8U DEV SHELL Código 2…" at bounding box center [237, 271] width 234 height 177
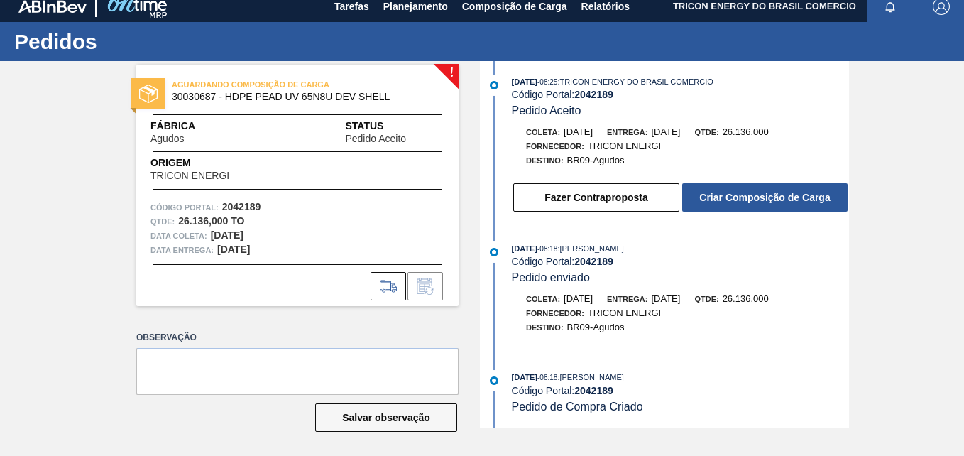
scroll to position [13, 0]
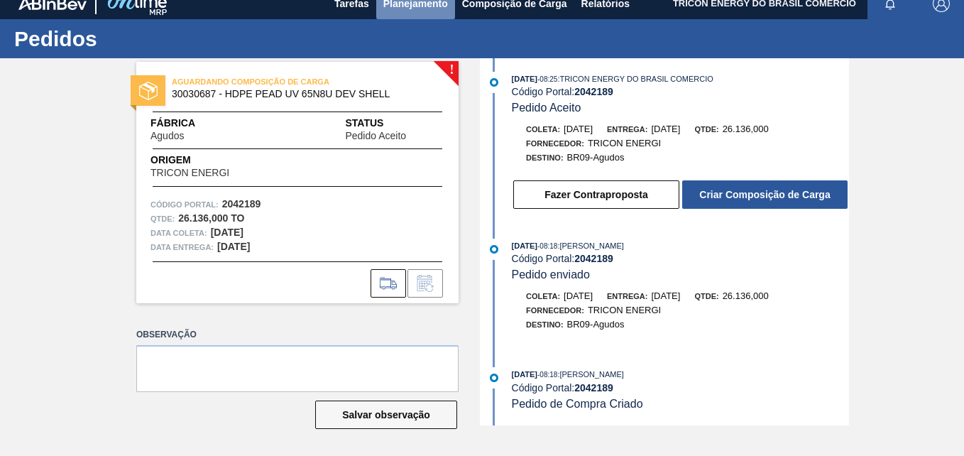
click at [404, 10] on span "Planejamento" at bounding box center [415, 3] width 65 height 17
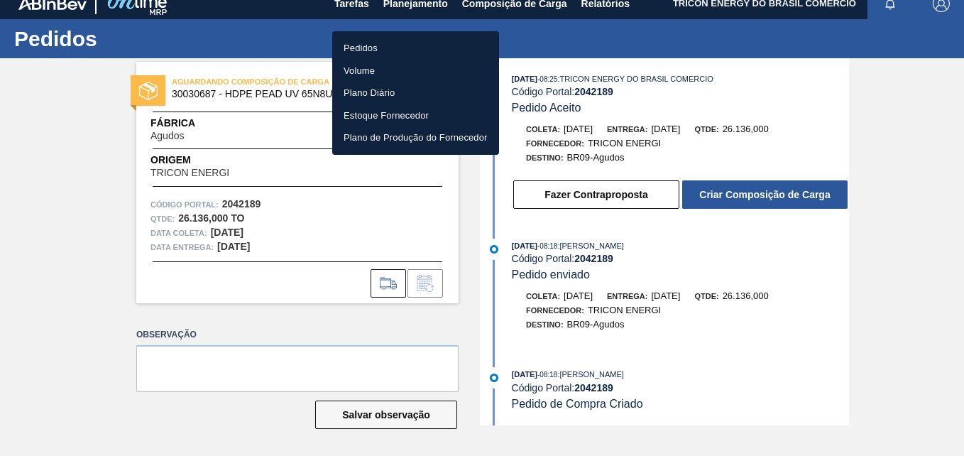
click at [500, 6] on div at bounding box center [482, 228] width 964 height 456
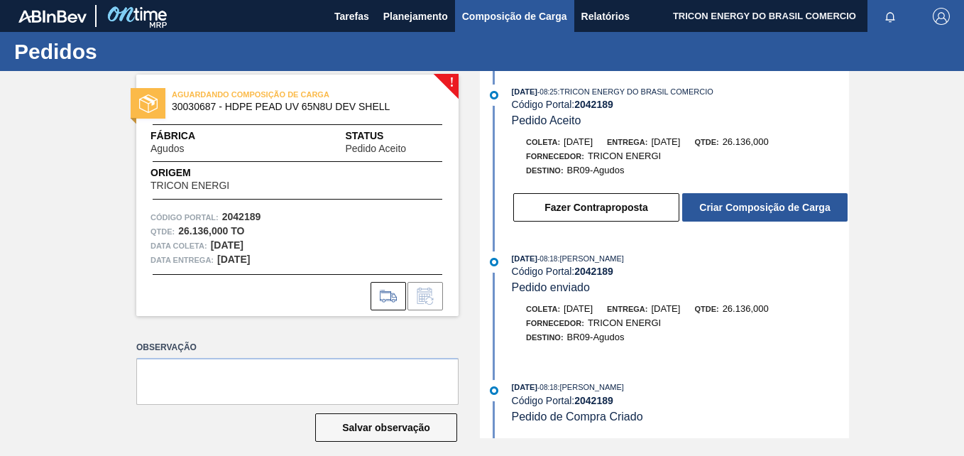
click at [500, 14] on span "Composição de Carga" at bounding box center [514, 16] width 105 height 17
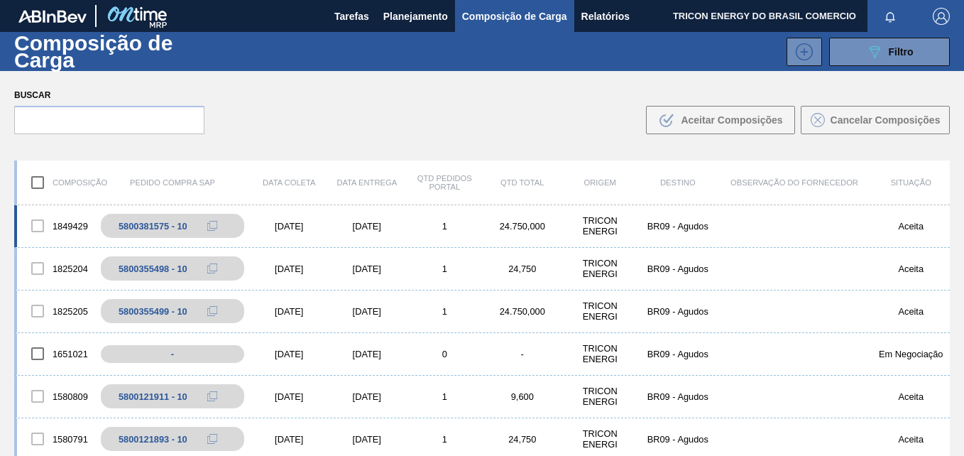
click at [35, 223] on div at bounding box center [38, 226] width 30 height 30
click at [43, 226] on div at bounding box center [38, 226] width 30 height 30
click at [182, 226] on div "5800381575 - 10" at bounding box center [161, 226] width 69 height 11
click at [180, 230] on div "5800381575 - 10" at bounding box center [161, 226] width 69 height 11
click at [226, 235] on div "5800381575 - 10" at bounding box center [183, 225] width 165 height 31
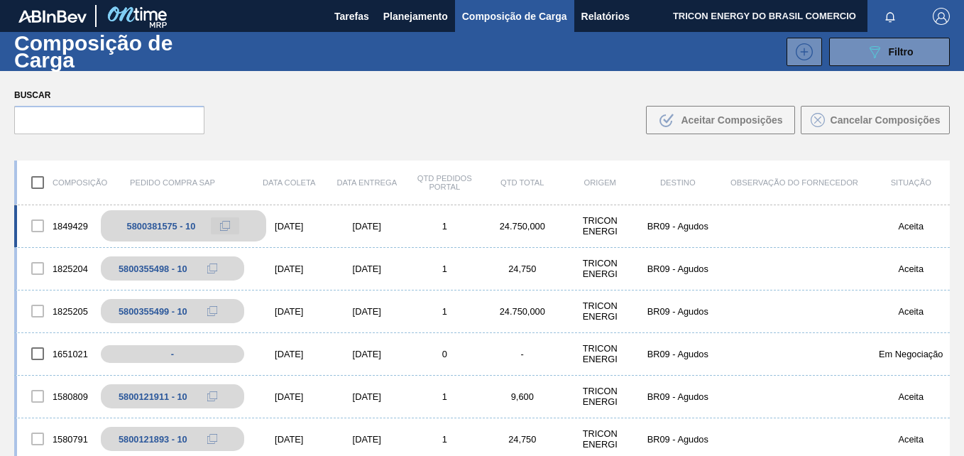
click at [226, 230] on icon at bounding box center [225, 226] width 10 height 10
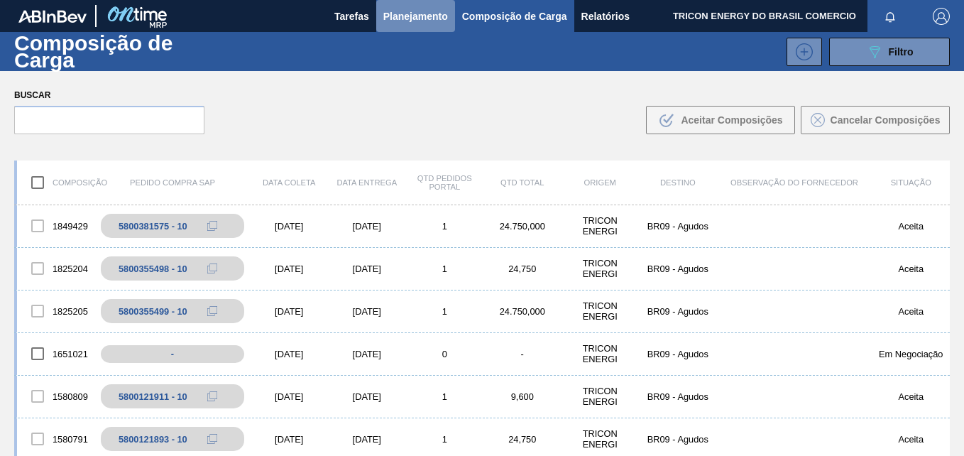
click at [397, 16] on span "Planejamento" at bounding box center [415, 16] width 65 height 17
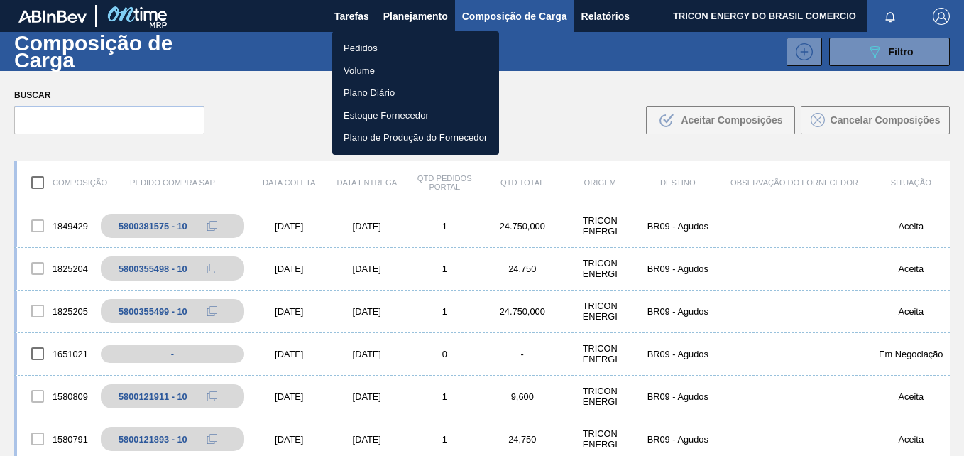
click at [368, 47] on li "Pedidos" at bounding box center [415, 48] width 167 height 23
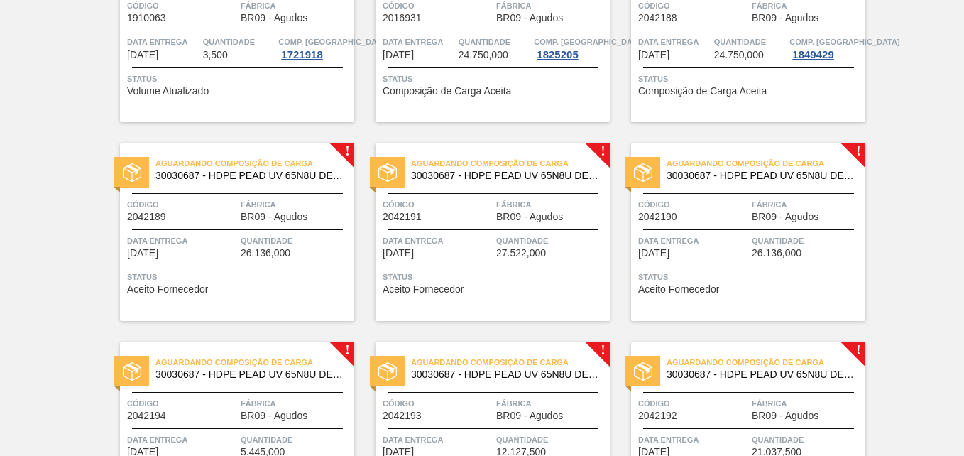
scroll to position [213, 0]
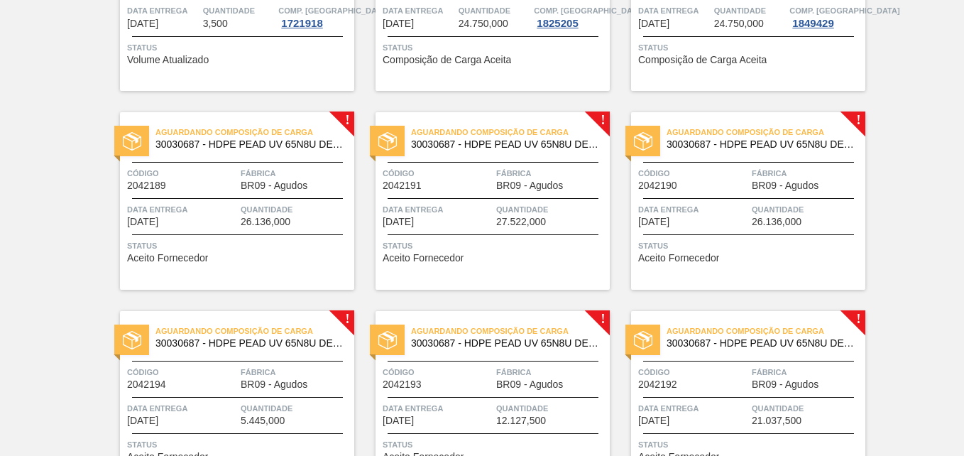
click at [465, 185] on div "Código 2042191" at bounding box center [437, 178] width 110 height 25
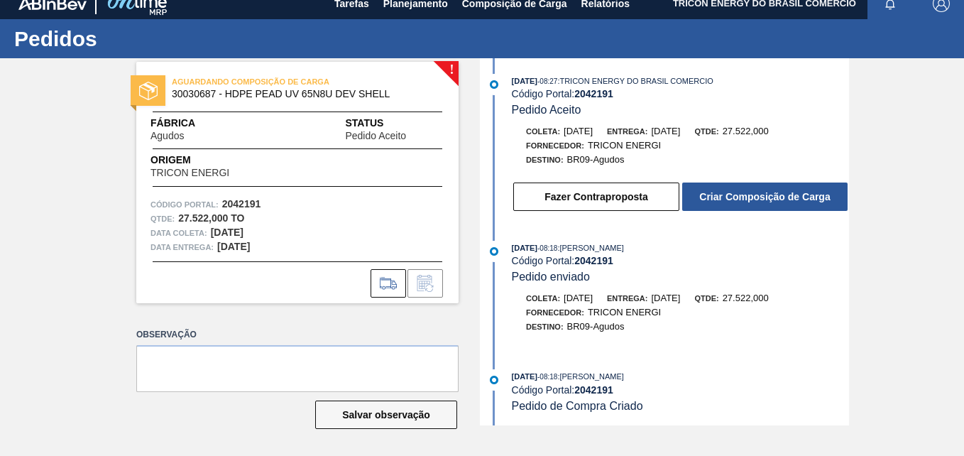
scroll to position [8, 0]
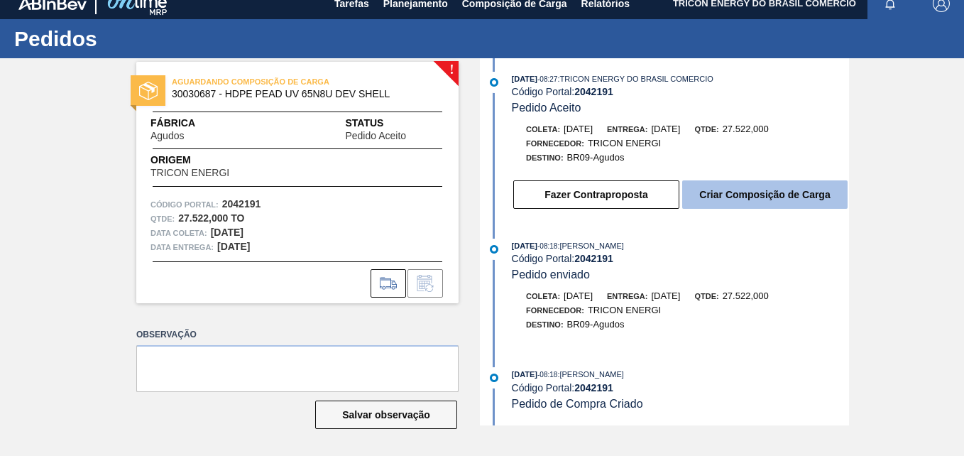
click at [760, 203] on button "Criar Composição de Carga" at bounding box center [764, 194] width 165 height 28
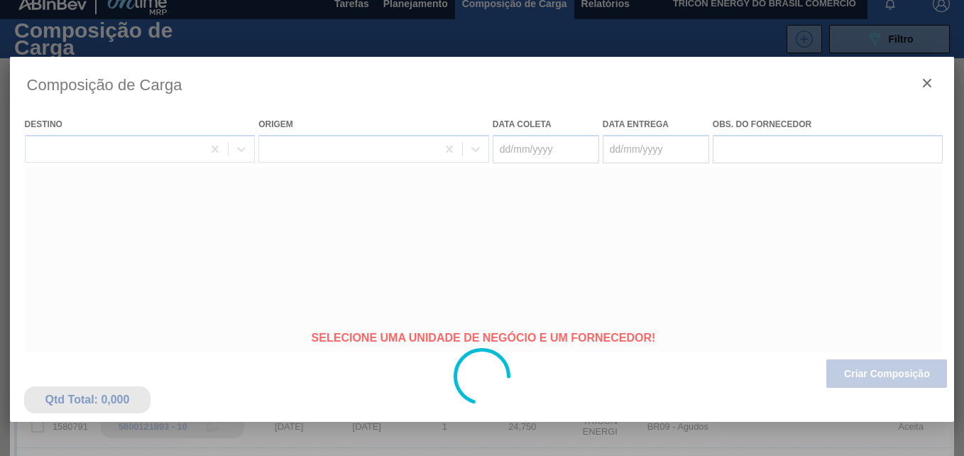
type coleta "[DATE]"
type entrega "[DATE]"
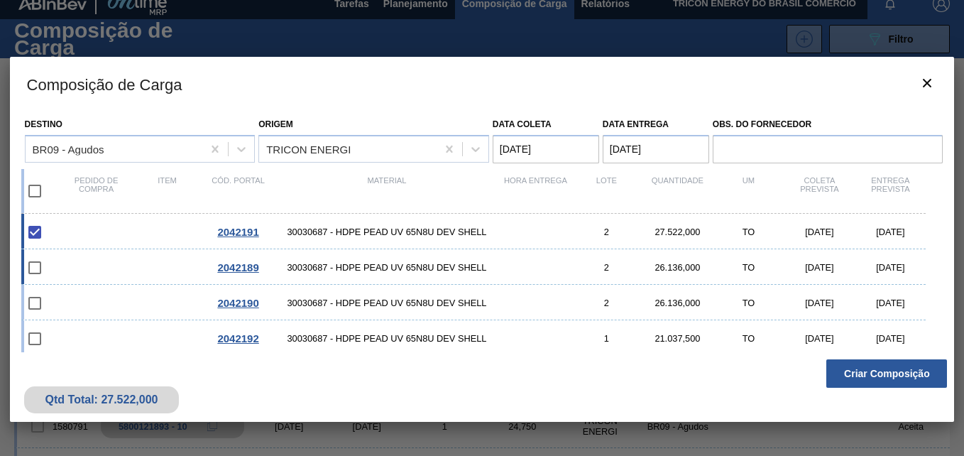
click at [33, 267] on input "checkbox" at bounding box center [35, 268] width 30 height 30
checkbox input "false"
click at [35, 302] on input "checkbox" at bounding box center [35, 303] width 30 height 30
checkbox input "false"
click at [39, 262] on input "checkbox" at bounding box center [35, 268] width 30 height 30
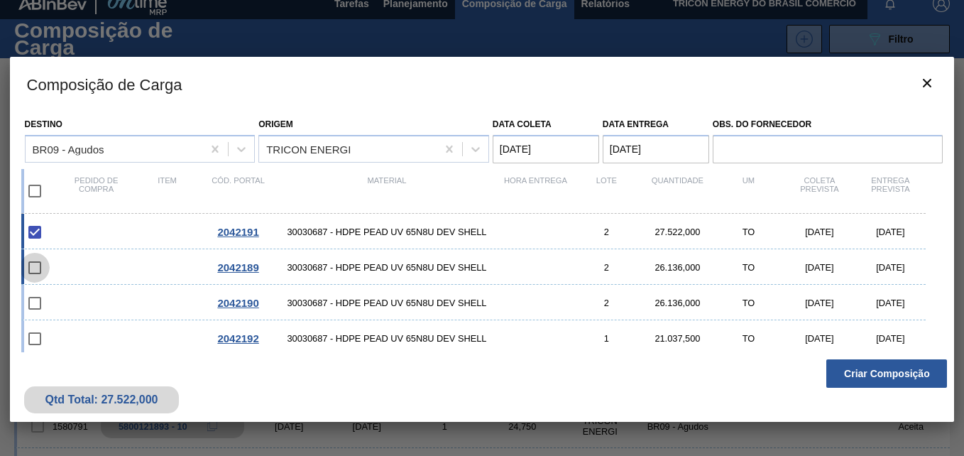
click at [34, 268] on input "checkbox" at bounding box center [35, 268] width 30 height 30
checkbox input "false"
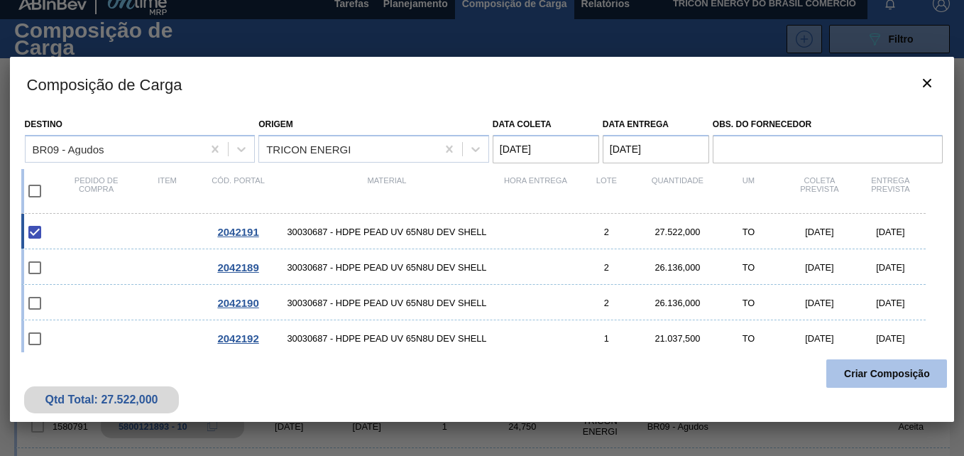
click at [909, 371] on button "Criar Composição" at bounding box center [886, 373] width 121 height 28
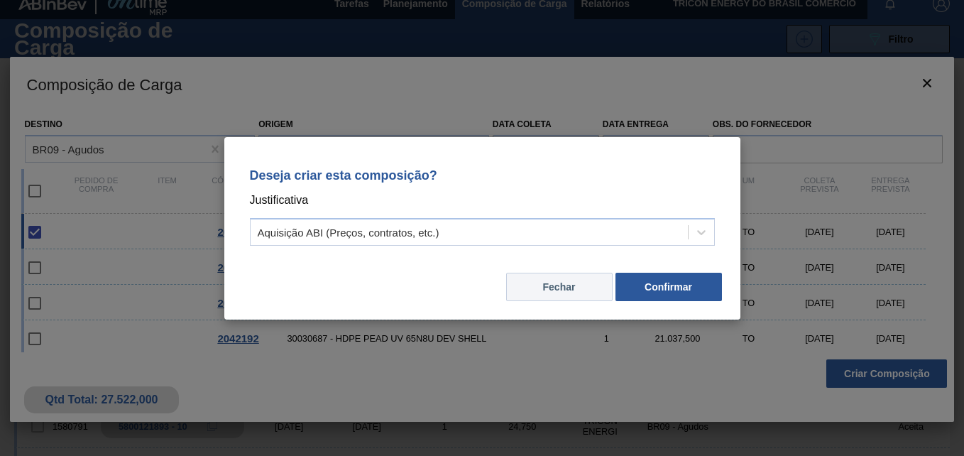
click at [553, 291] on button "Fechar" at bounding box center [559, 286] width 106 height 28
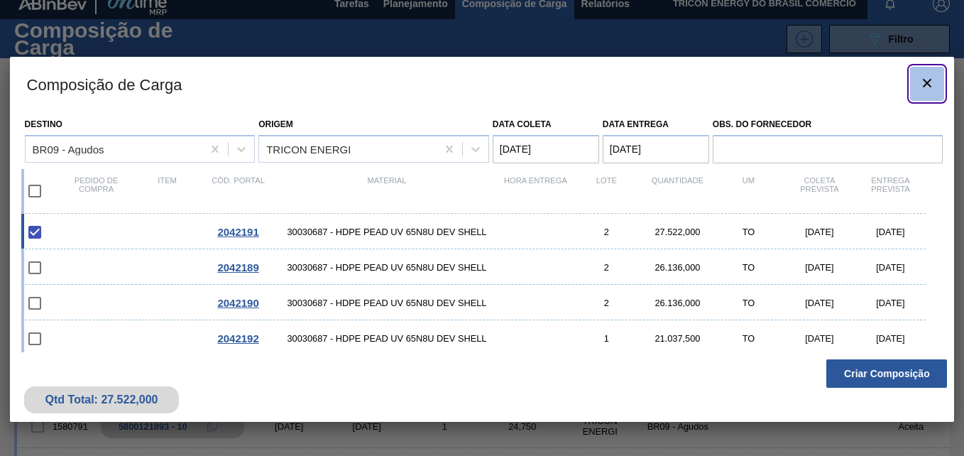
click at [924, 84] on icon "botão de ícone" at bounding box center [926, 82] width 17 height 17
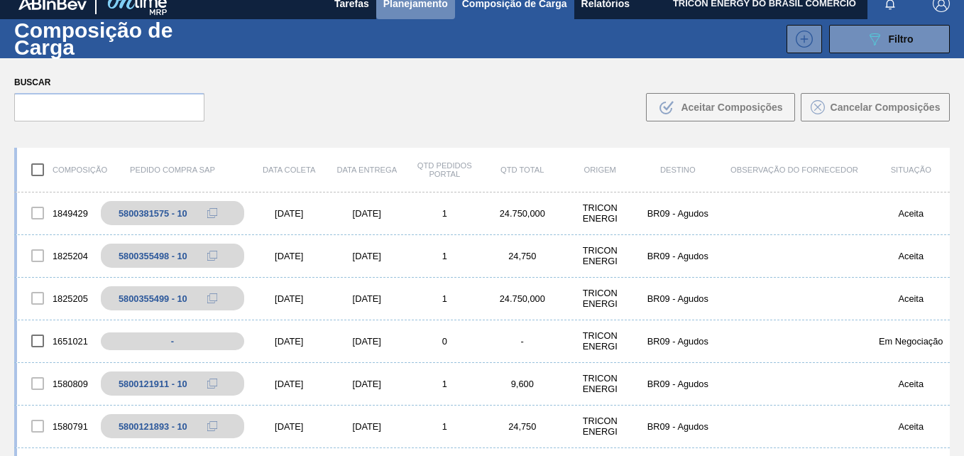
click at [414, 12] on button "Planejamento" at bounding box center [415, 3] width 79 height 32
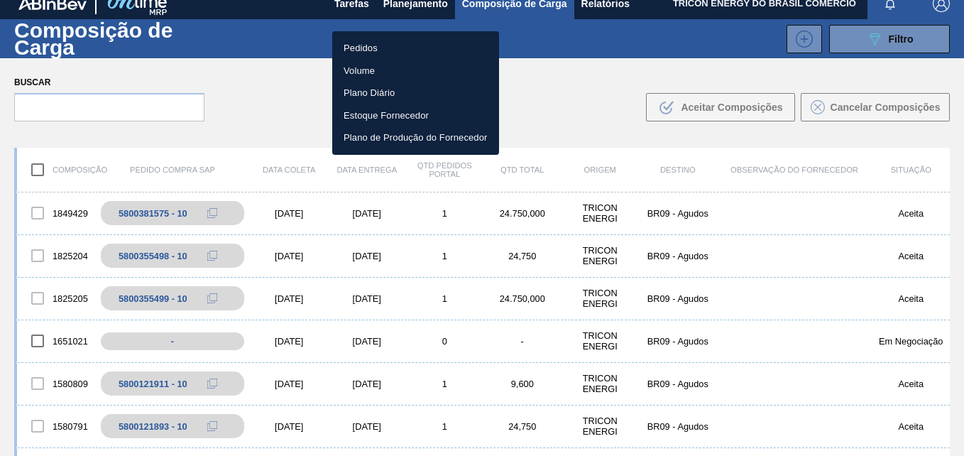
click at [380, 48] on li "Pedidos" at bounding box center [415, 48] width 167 height 23
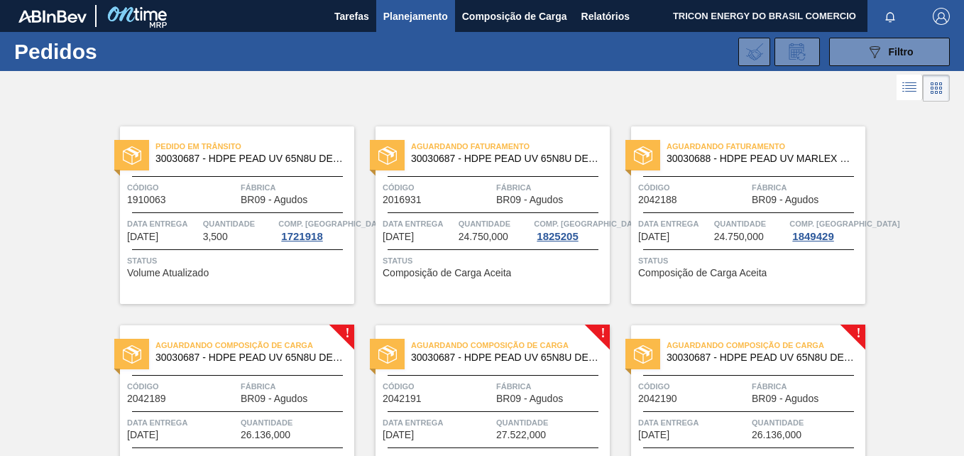
click at [853, 332] on div "Aguardando Composição de Carga 30030687 - HDPE PEAD UV 65N8U DEV SHELL Código 2…" at bounding box center [748, 413] width 234 height 177
